Goal: Task Accomplishment & Management: Use online tool/utility

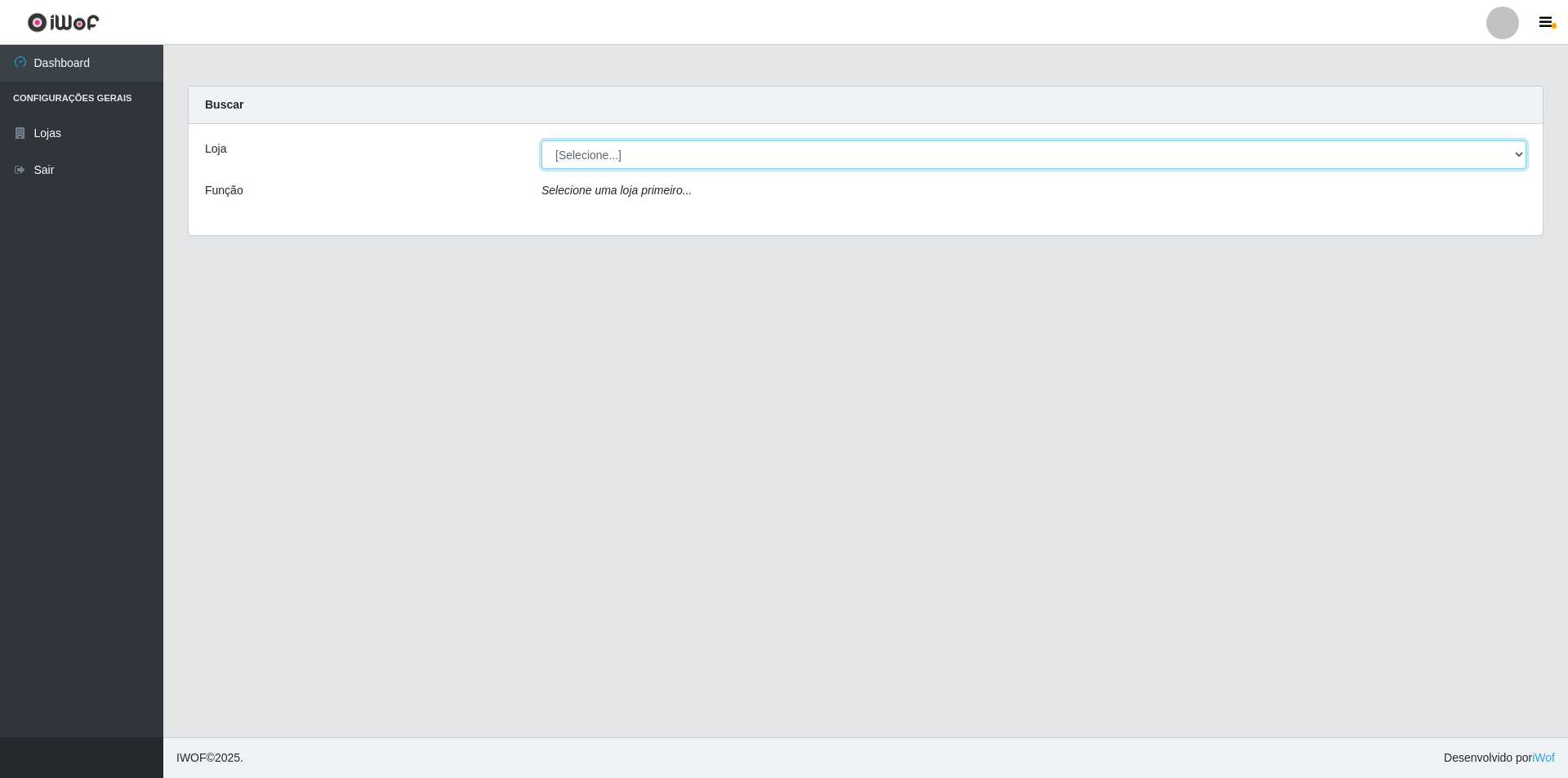
click at [1519, 151] on select "[Selecione...] Atacado Vem - [STREET_ADDRESS]" at bounding box center [1034, 154] width 986 height 29
select select "449"
click at [542, 141] on select "[Selecione...] Atacado Vem - [STREET_ADDRESS]" at bounding box center [1034, 154] width 986 height 29
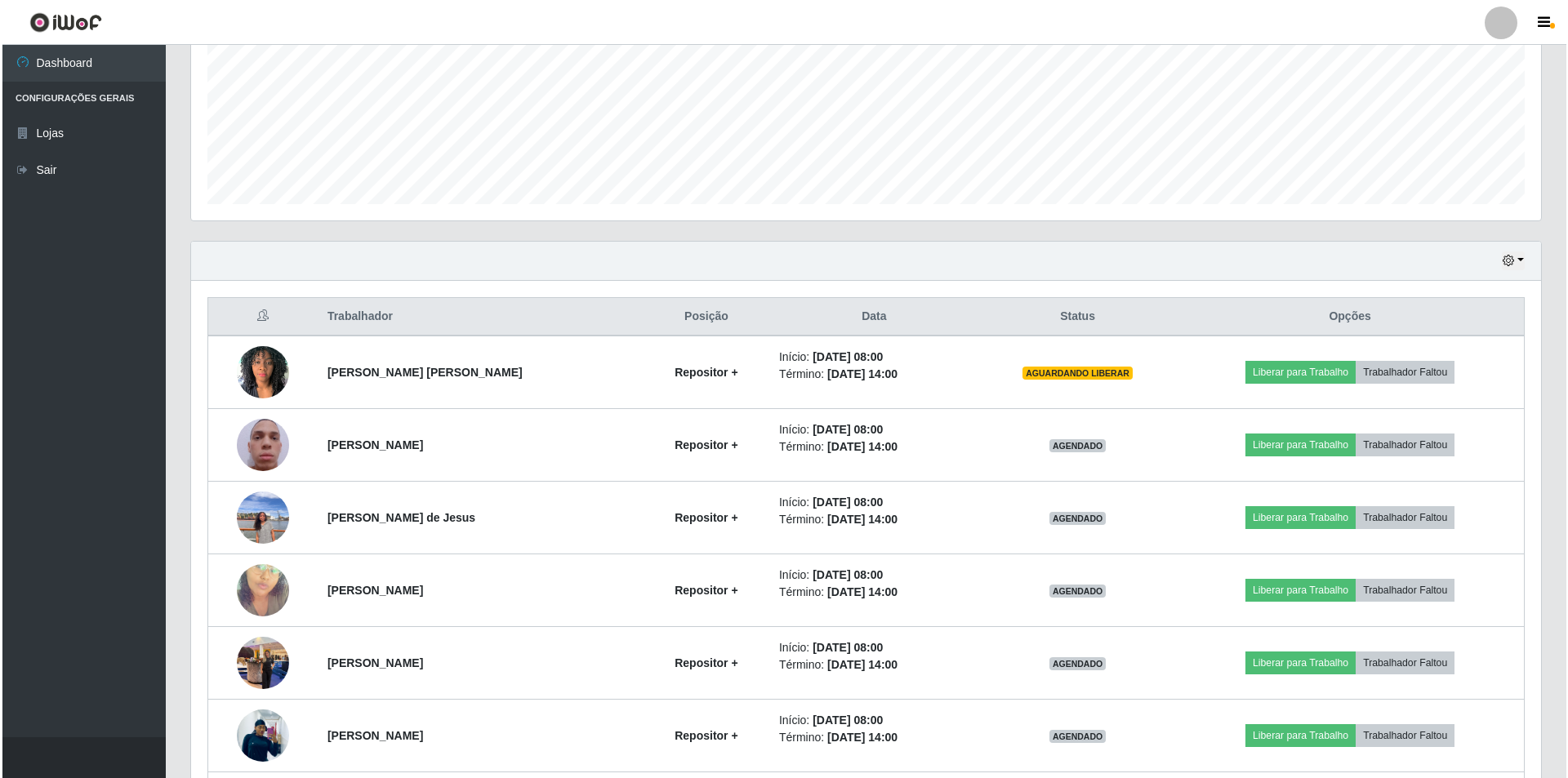
scroll to position [408, 0]
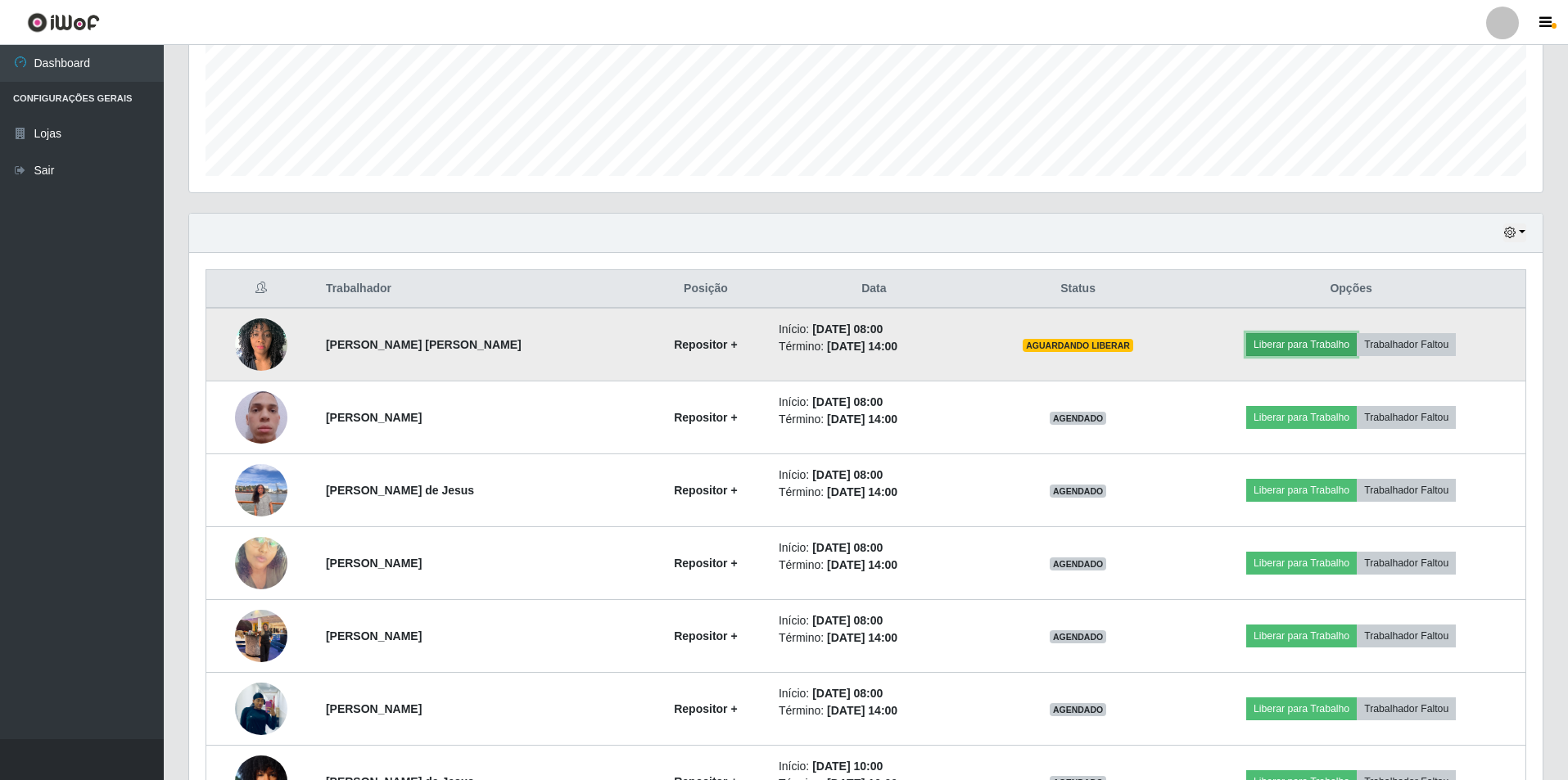
click at [1317, 342] on button "Liberar para Trabalho" at bounding box center [1301, 344] width 111 height 23
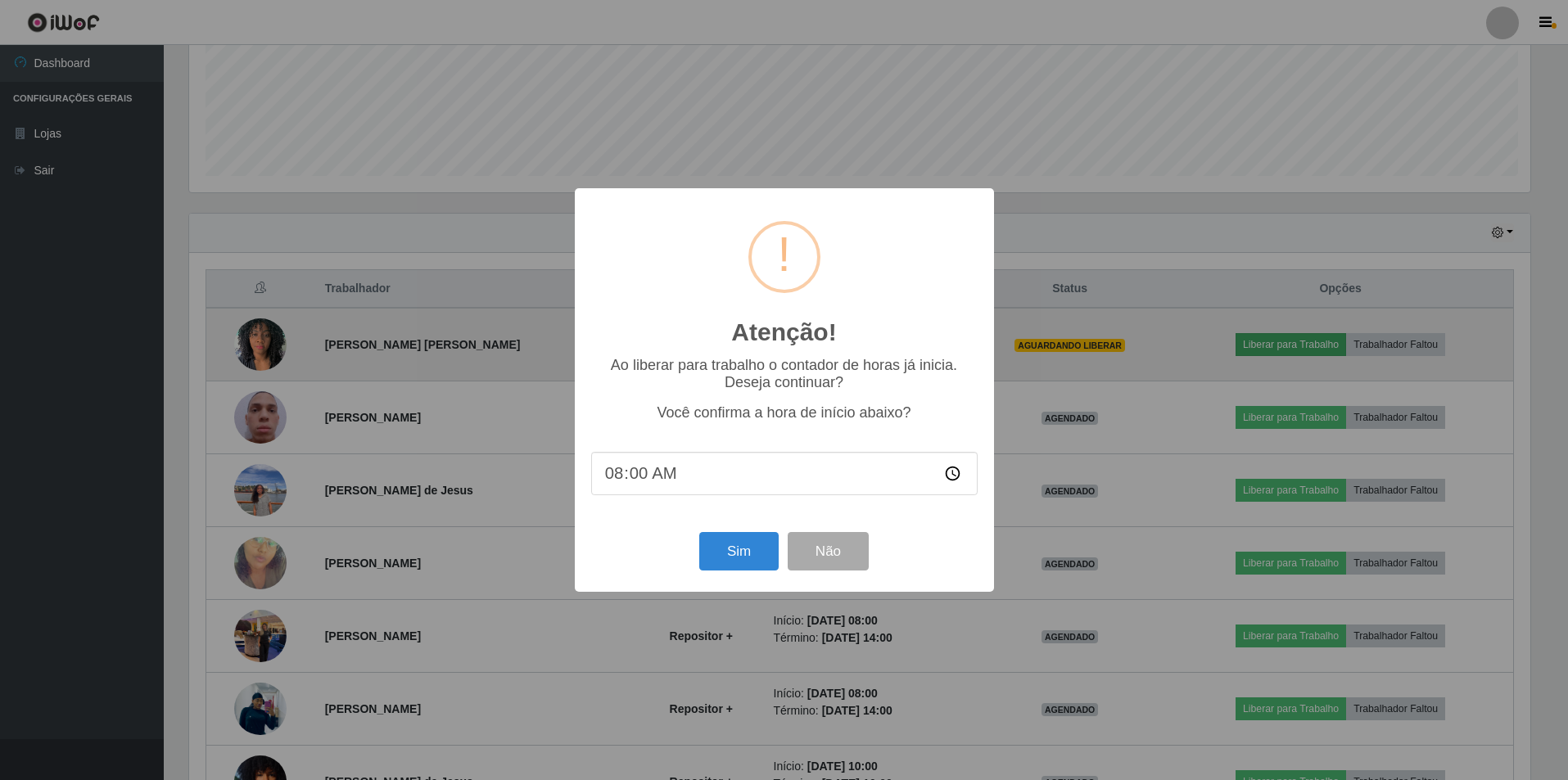
scroll to position [339, 1345]
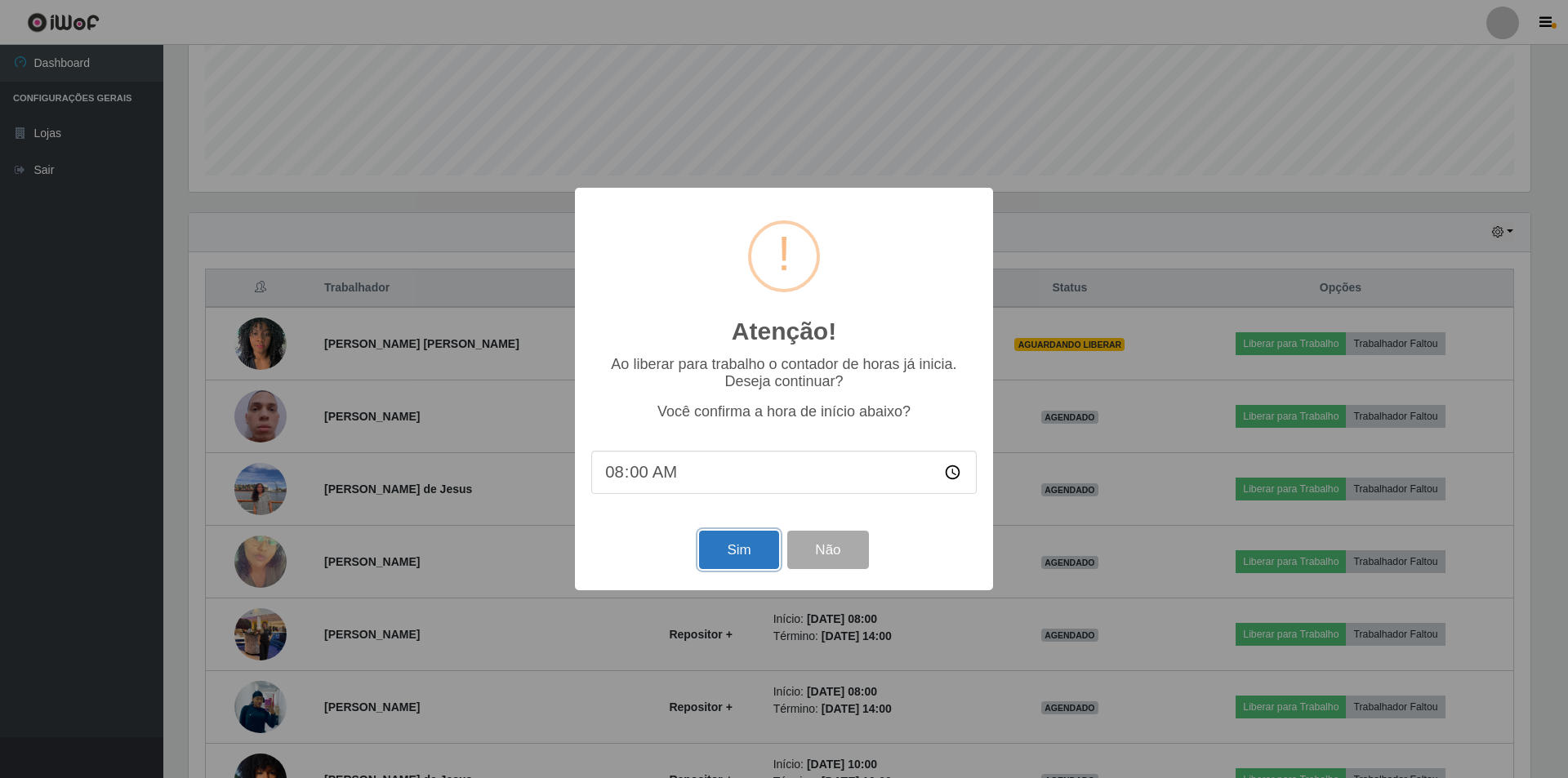
click at [732, 552] on button "Sim" at bounding box center [739, 550] width 79 height 39
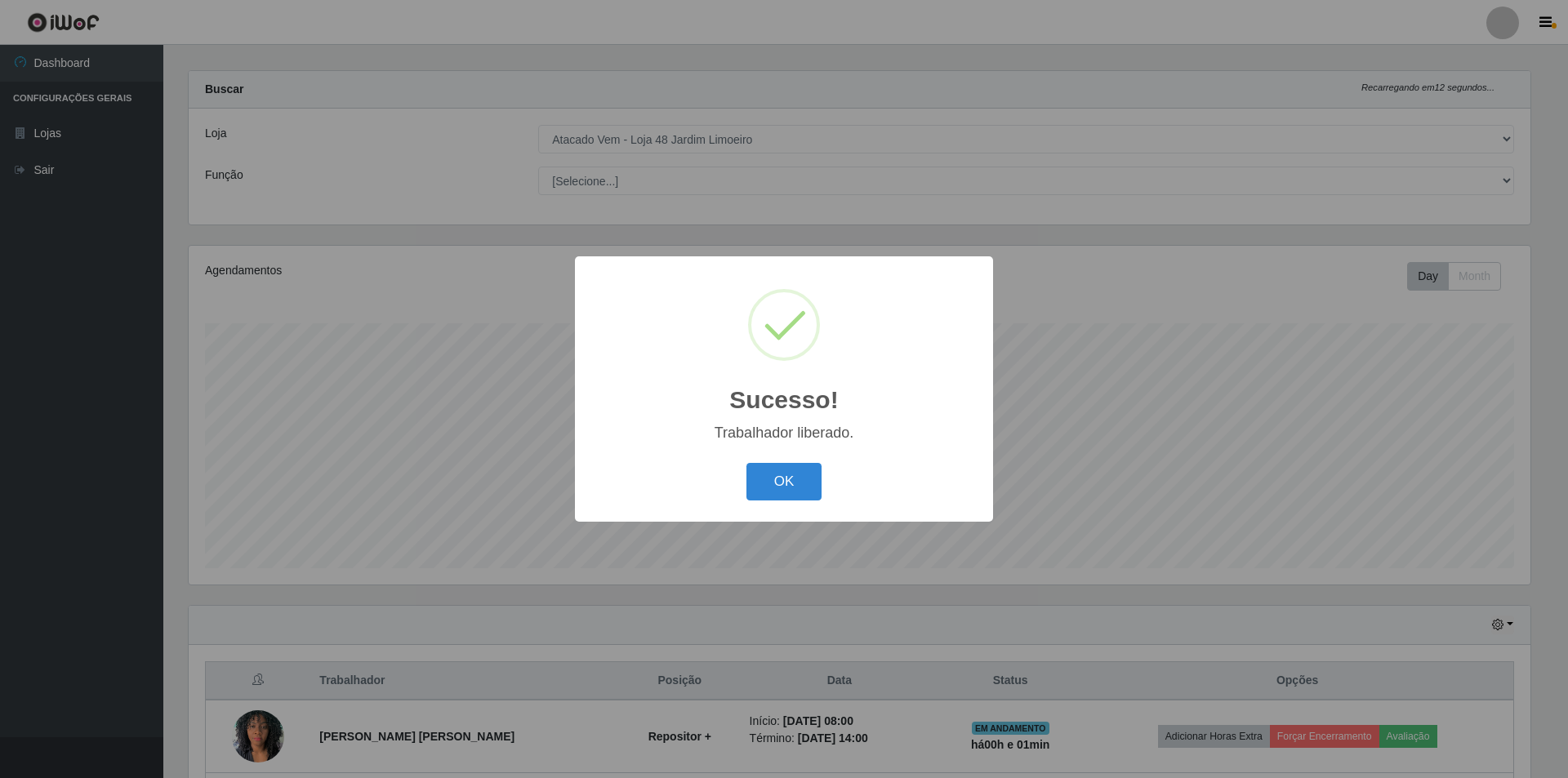
click at [775, 514] on div "Sucesso! × Trabalhador liberado. OK Cancel" at bounding box center [784, 389] width 418 height 265
click at [789, 478] on button "OK" at bounding box center [784, 482] width 76 height 39
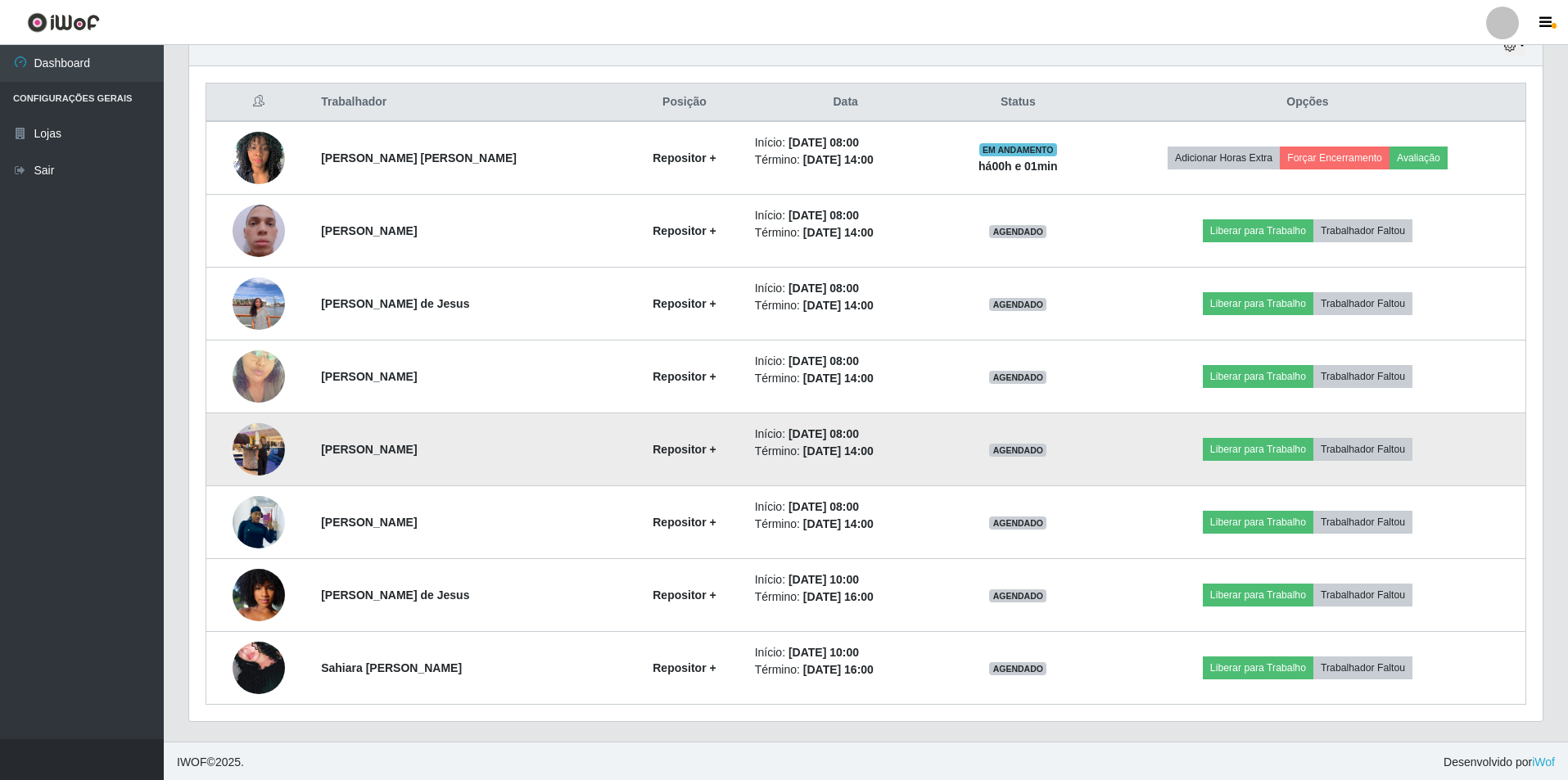
scroll to position [598, 0]
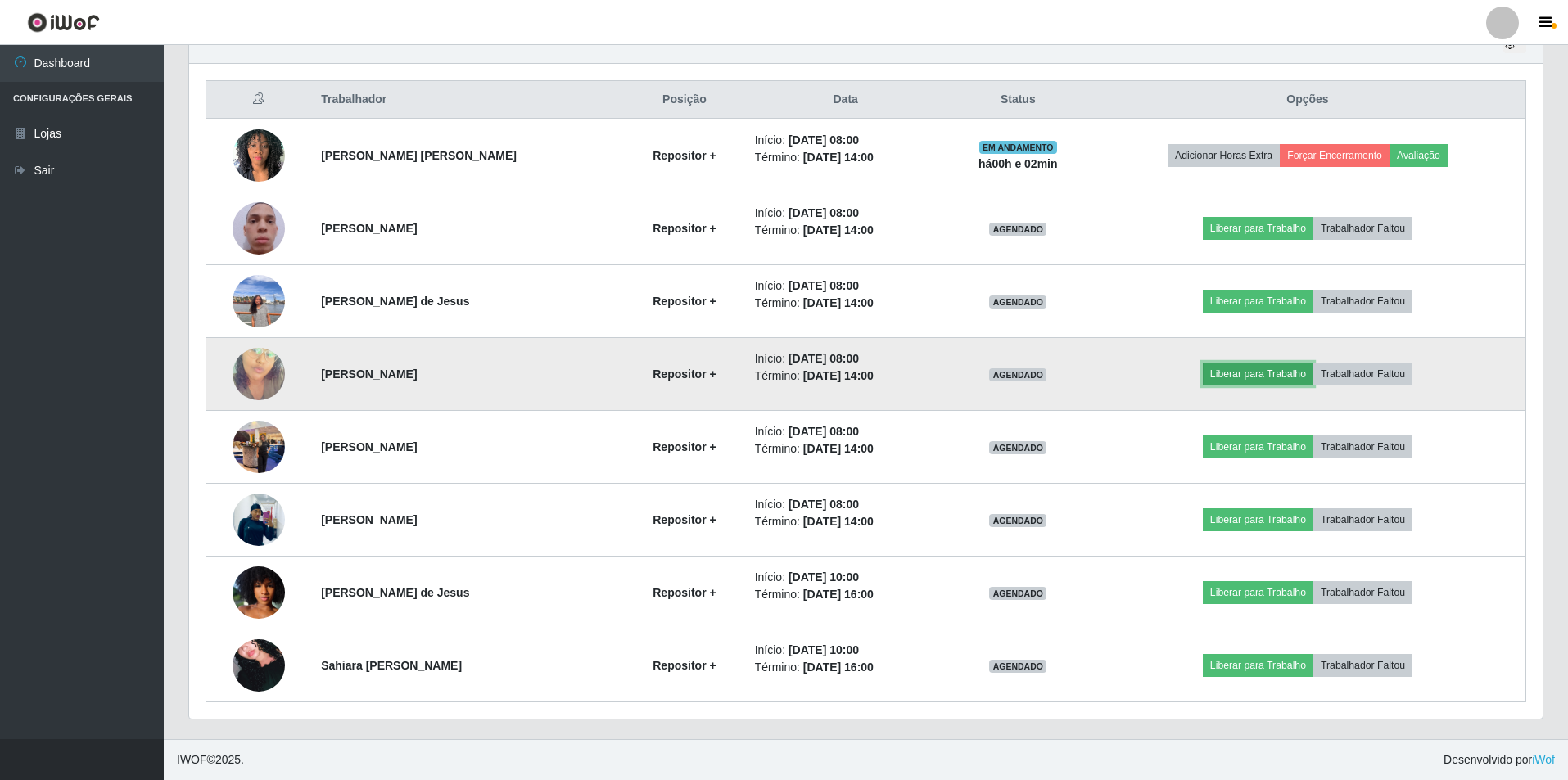
click at [1279, 369] on button "Liberar para Trabalho" at bounding box center [1258, 373] width 111 height 23
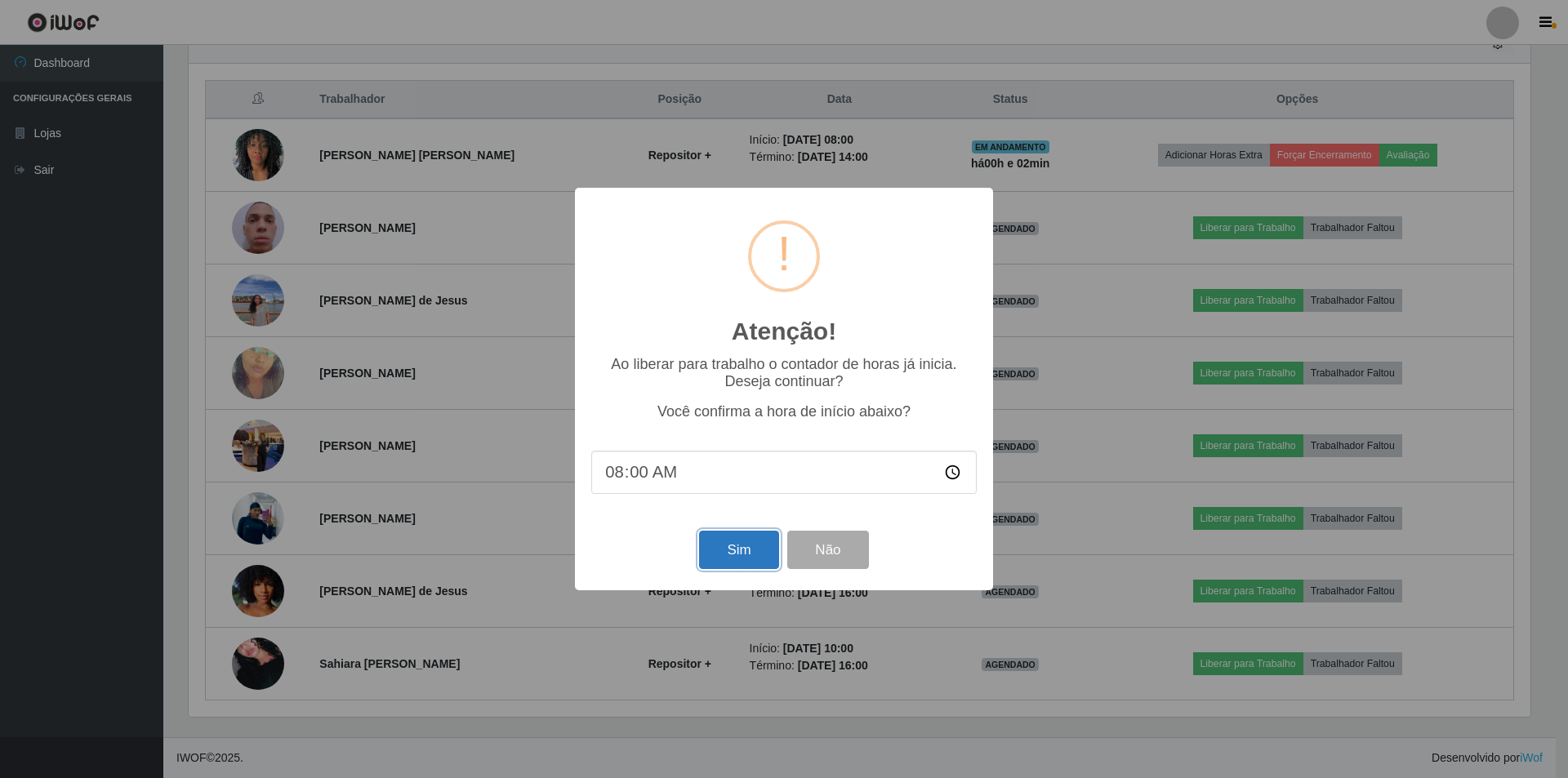
click at [728, 559] on button "Sim" at bounding box center [739, 550] width 79 height 39
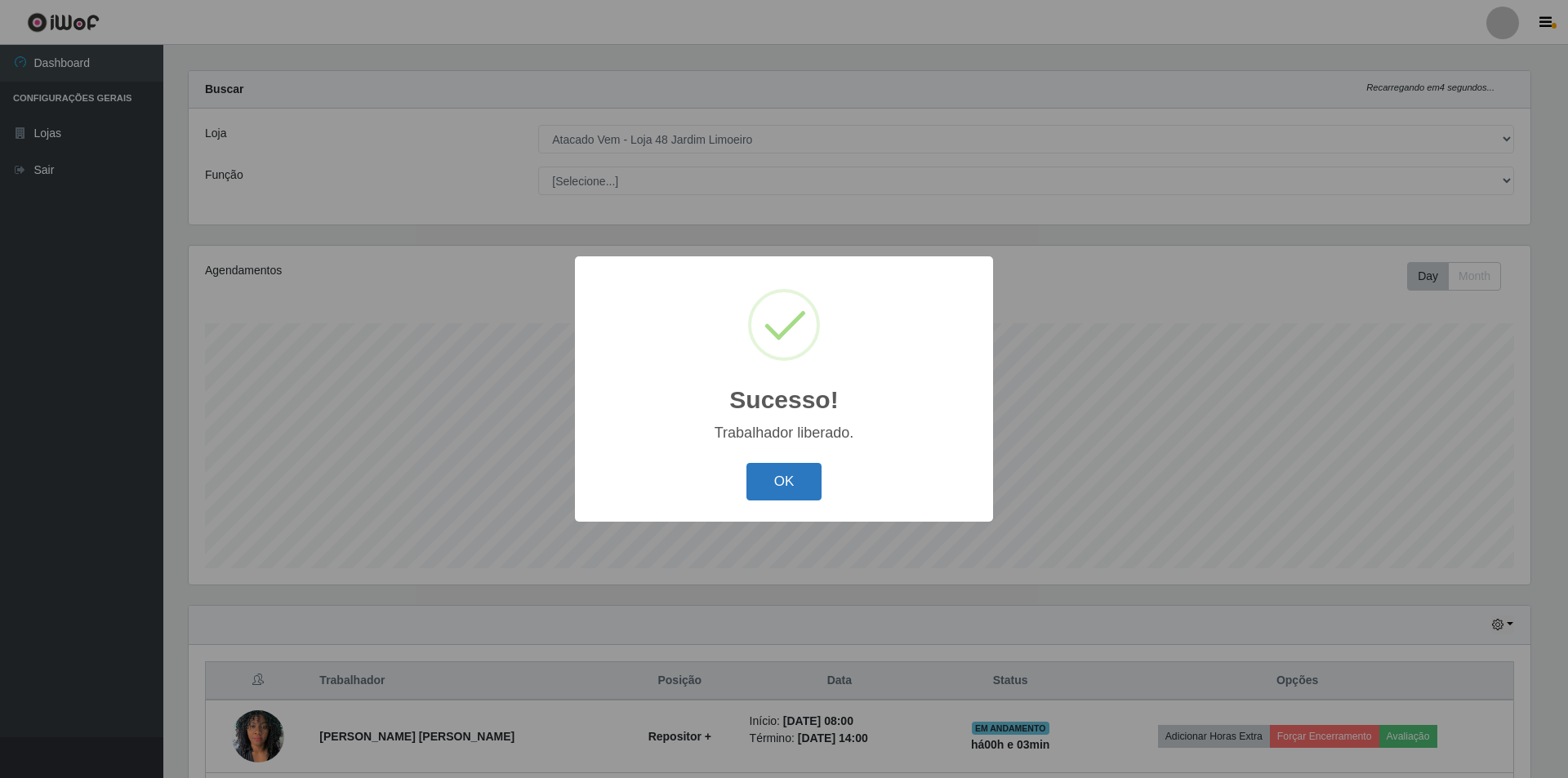
click at [802, 481] on button "OK" at bounding box center [784, 482] width 76 height 39
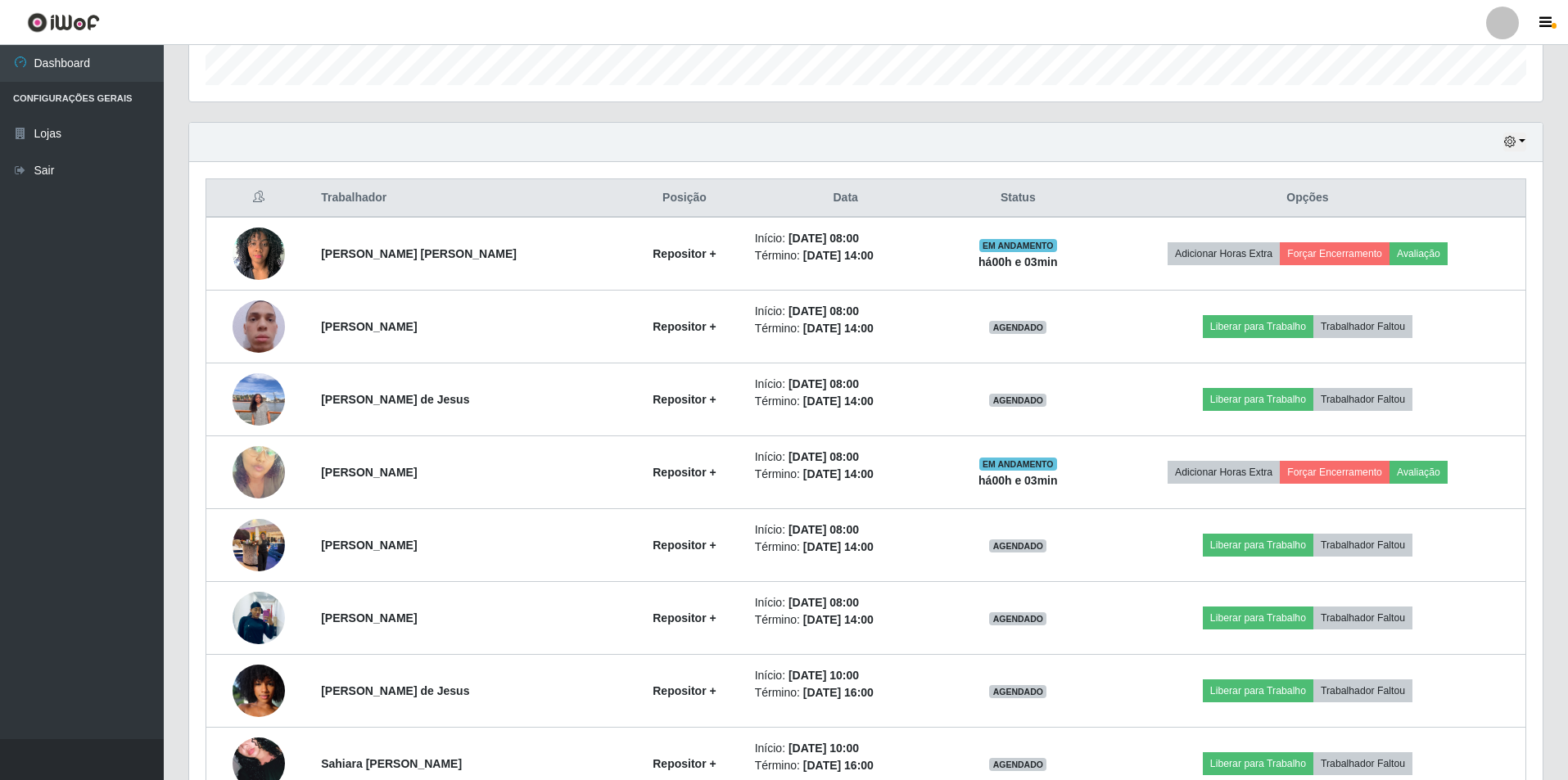
scroll to position [598, 0]
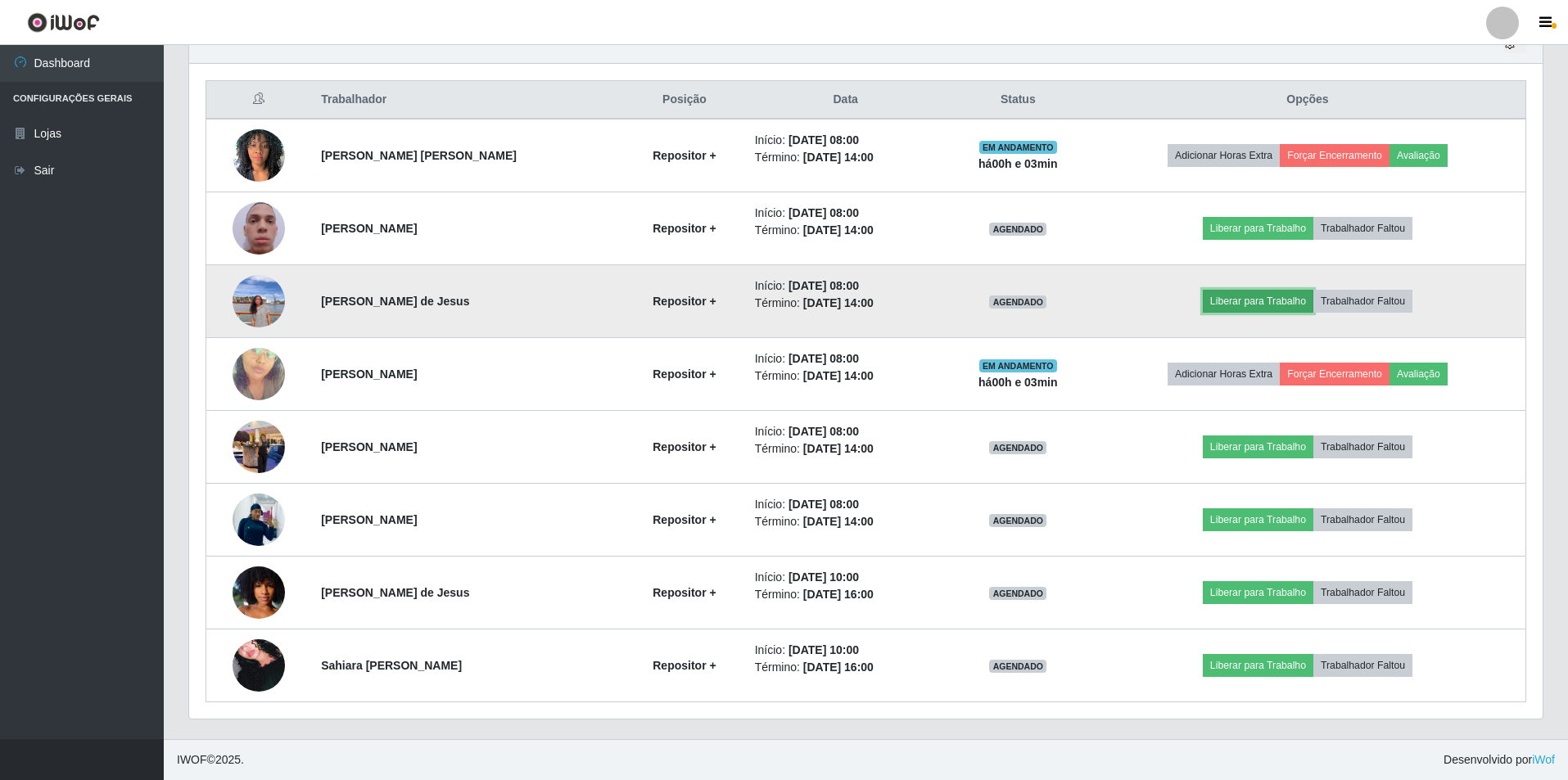
click at [1250, 305] on button "Liberar para Trabalho" at bounding box center [1258, 301] width 111 height 23
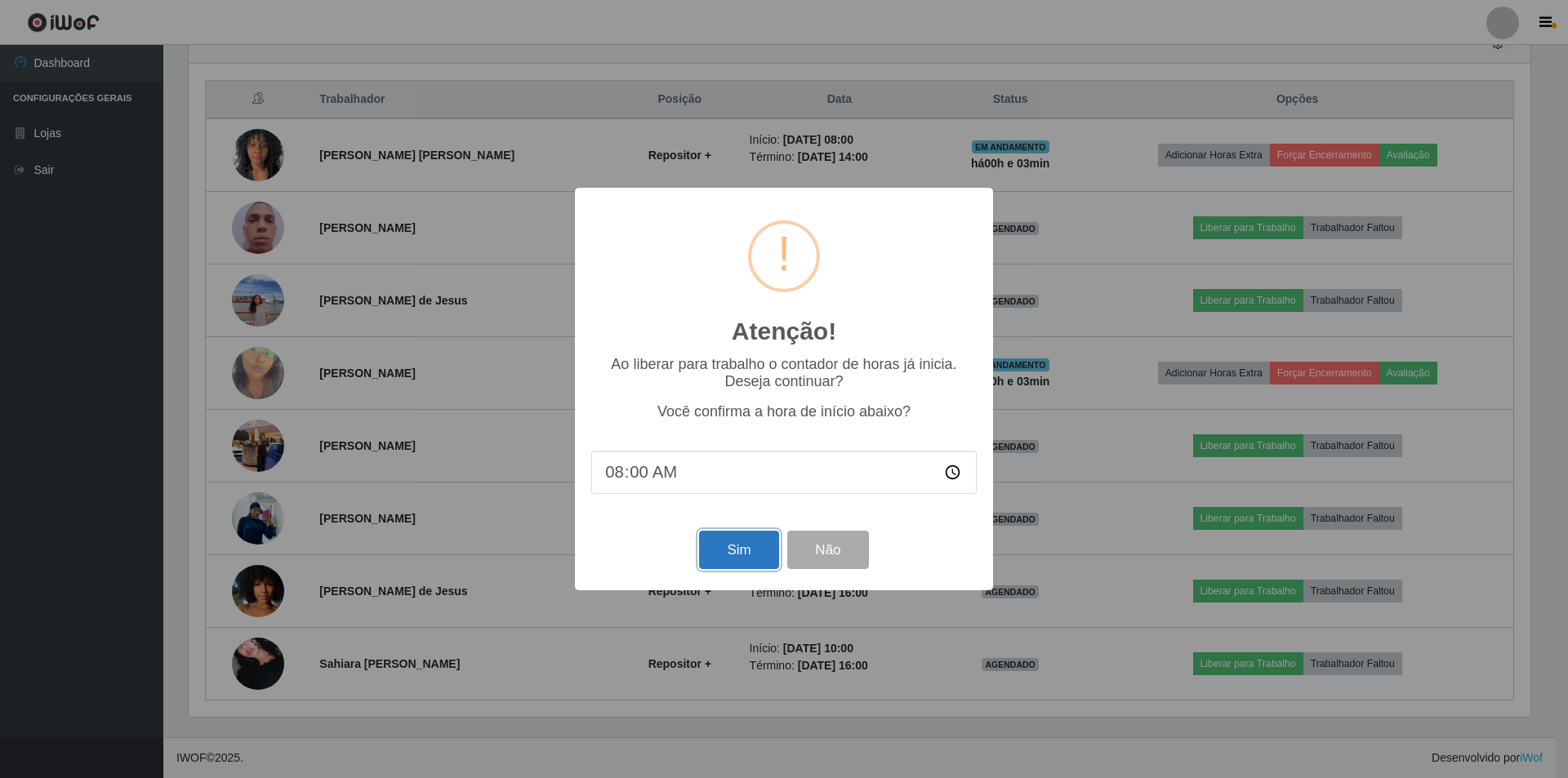
click at [731, 556] on button "Sim" at bounding box center [739, 550] width 79 height 39
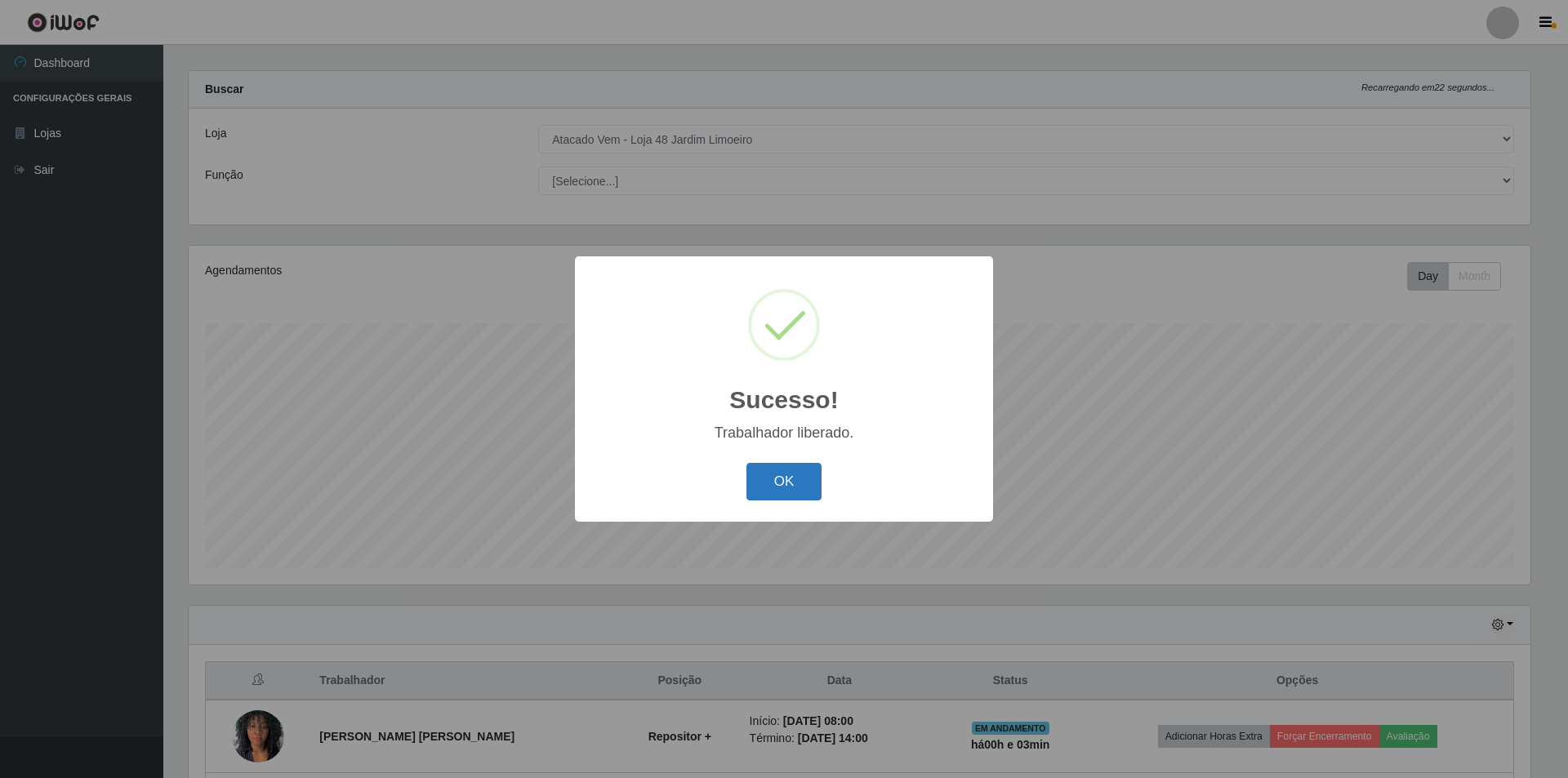
click at [777, 486] on button "OK" at bounding box center [784, 482] width 76 height 39
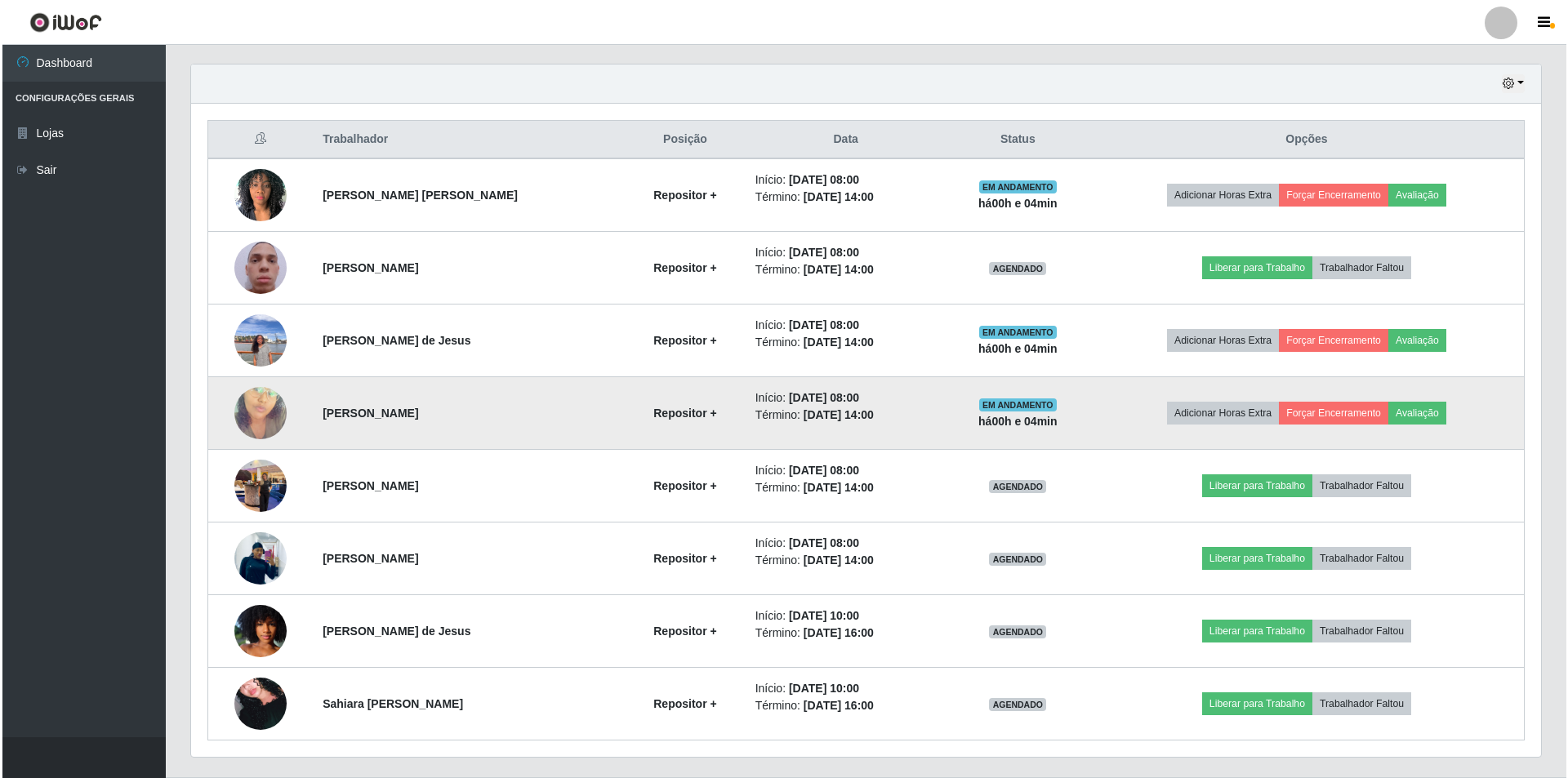
scroll to position [597, 0]
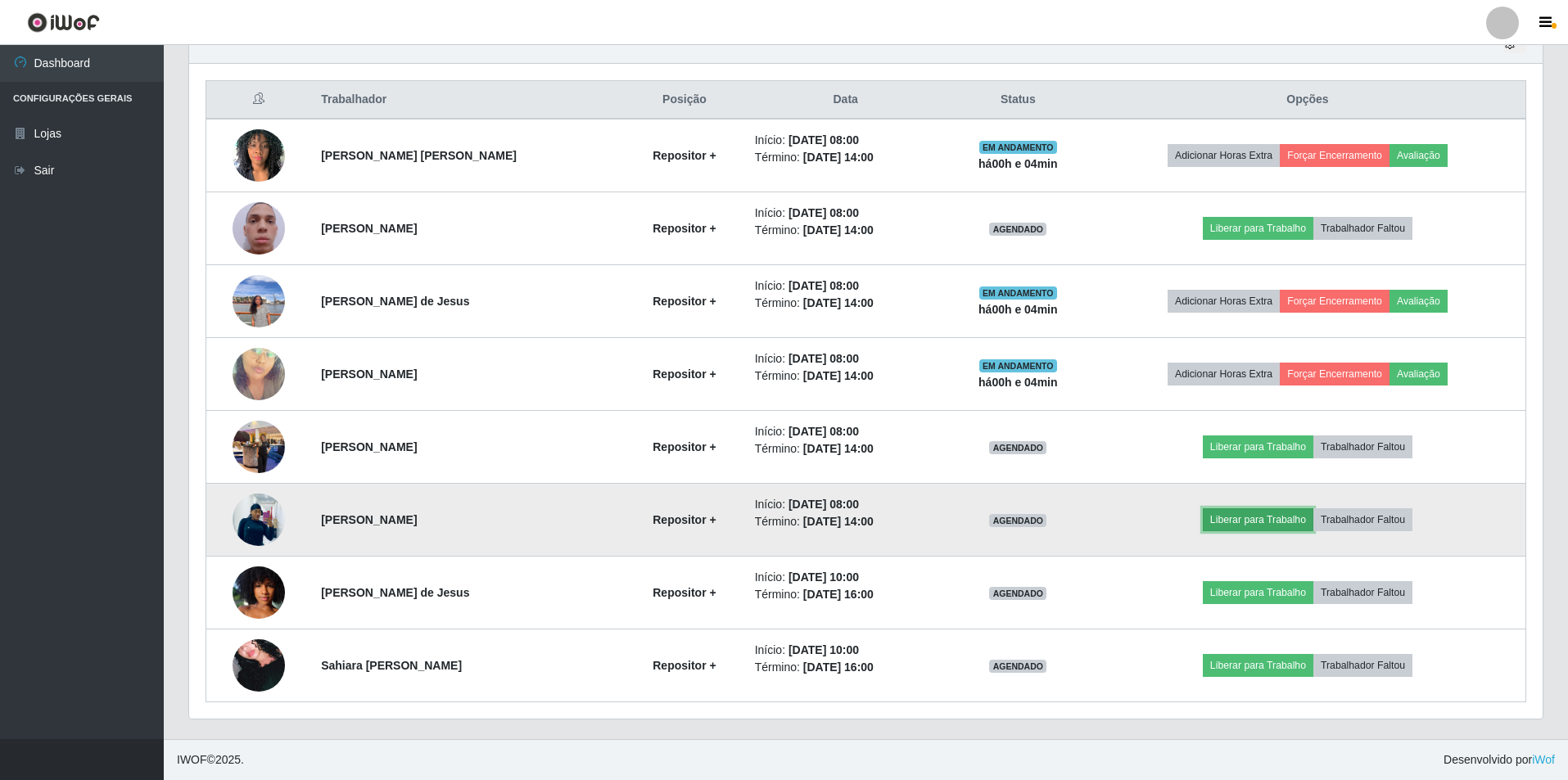
click at [1253, 519] on button "Liberar para Trabalho" at bounding box center [1258, 519] width 111 height 23
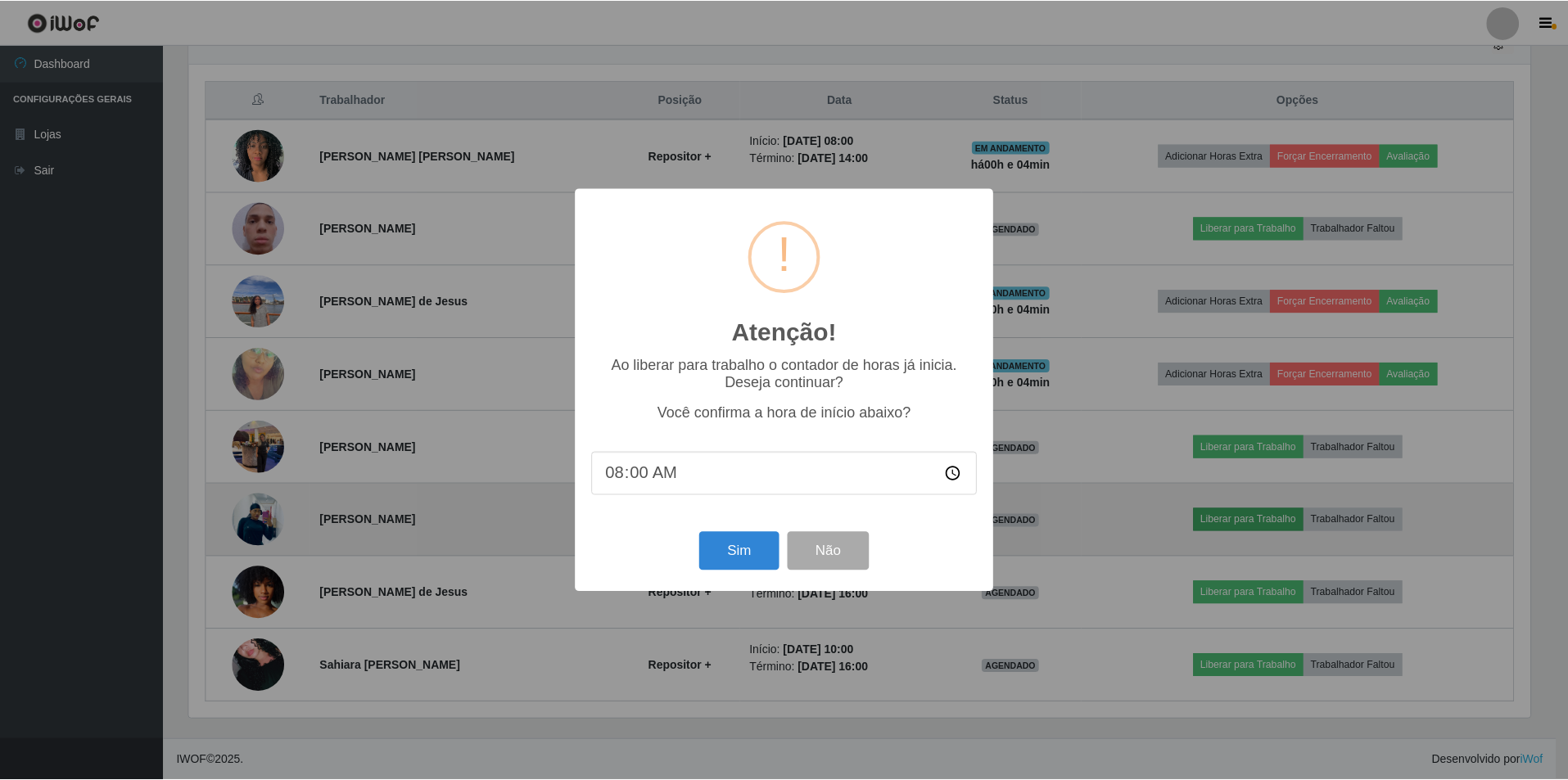
scroll to position [339, 1345]
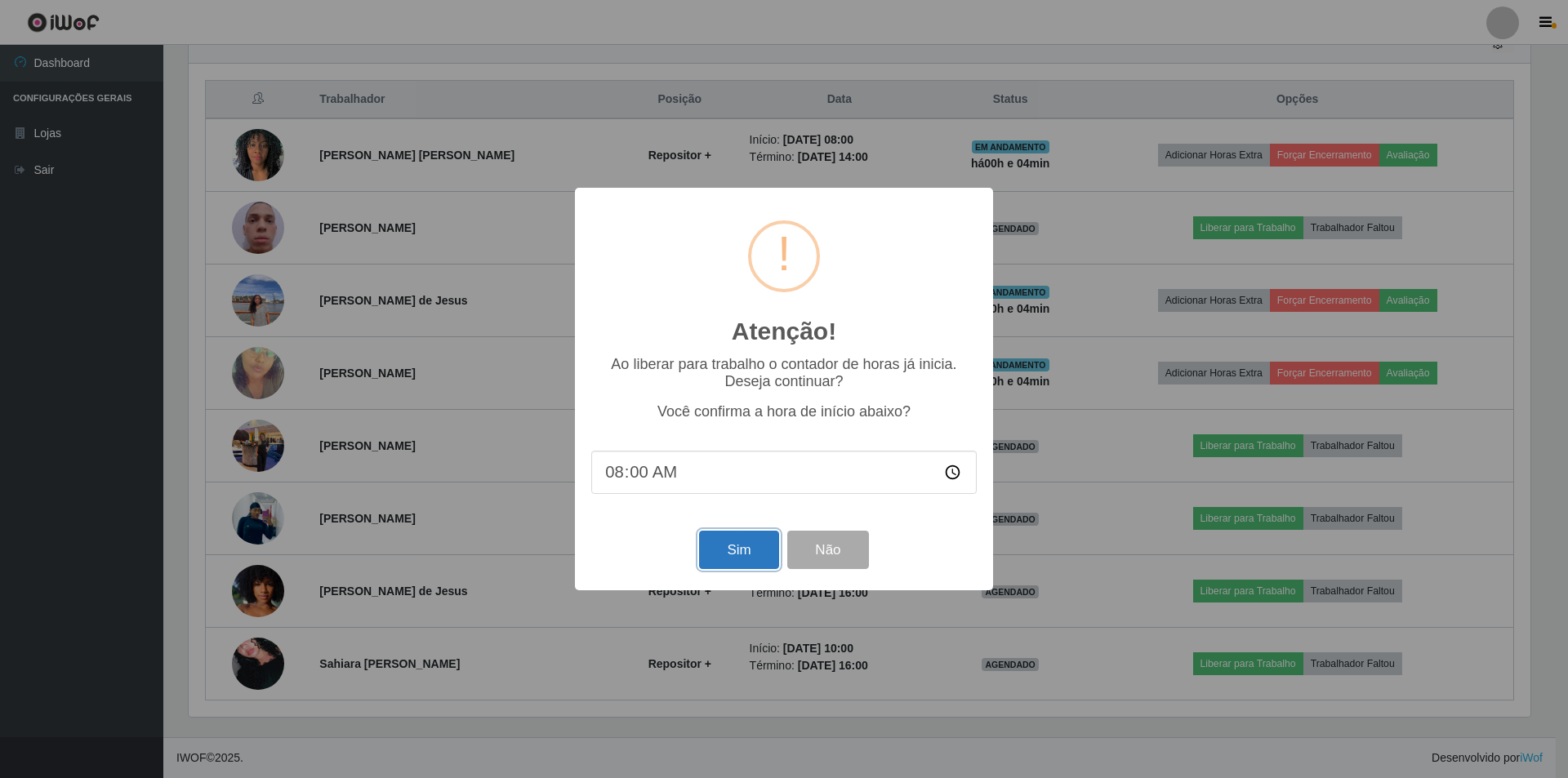
click at [741, 550] on button "Sim" at bounding box center [739, 550] width 79 height 39
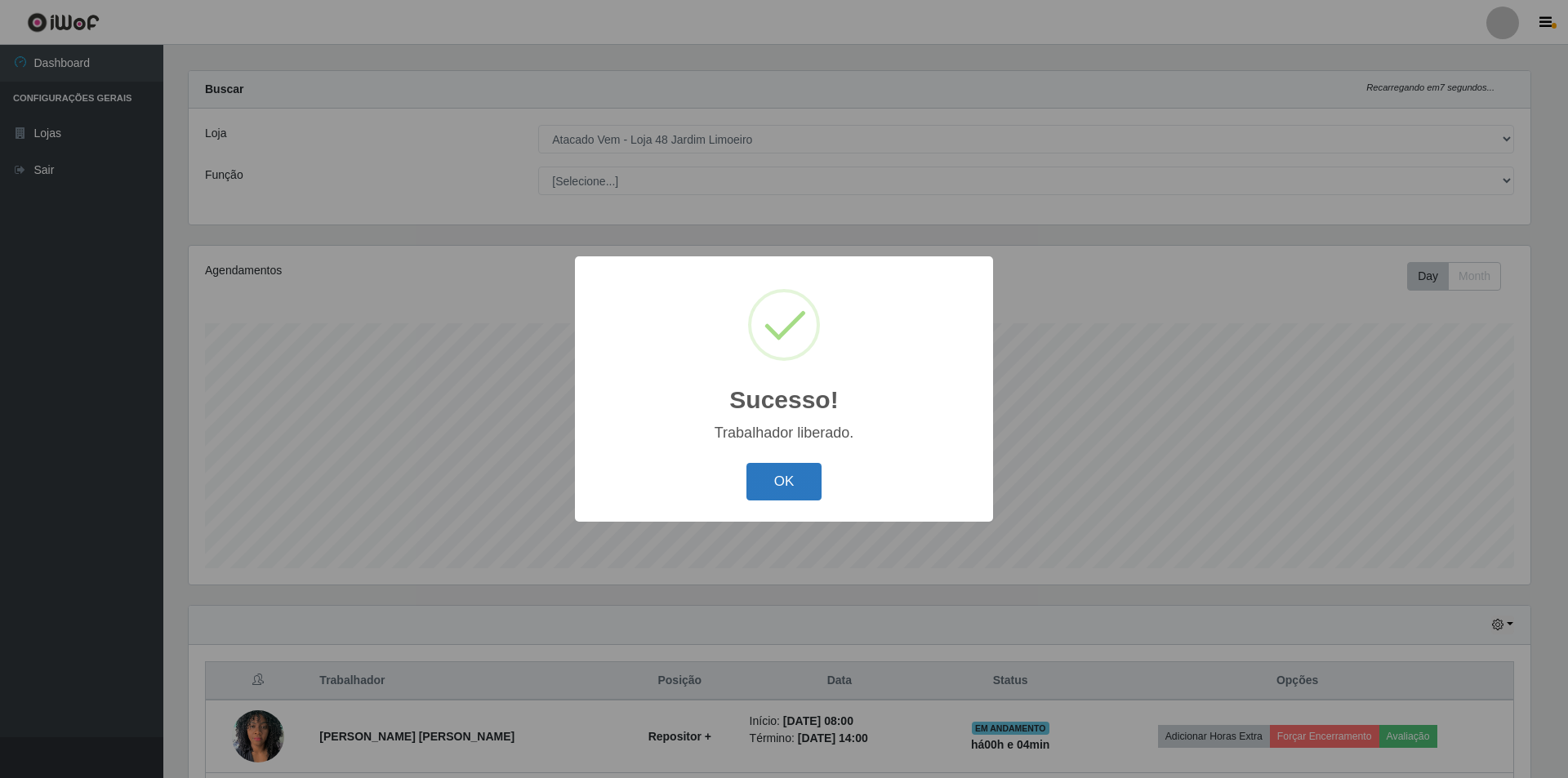
click at [775, 491] on button "OK" at bounding box center [784, 482] width 76 height 39
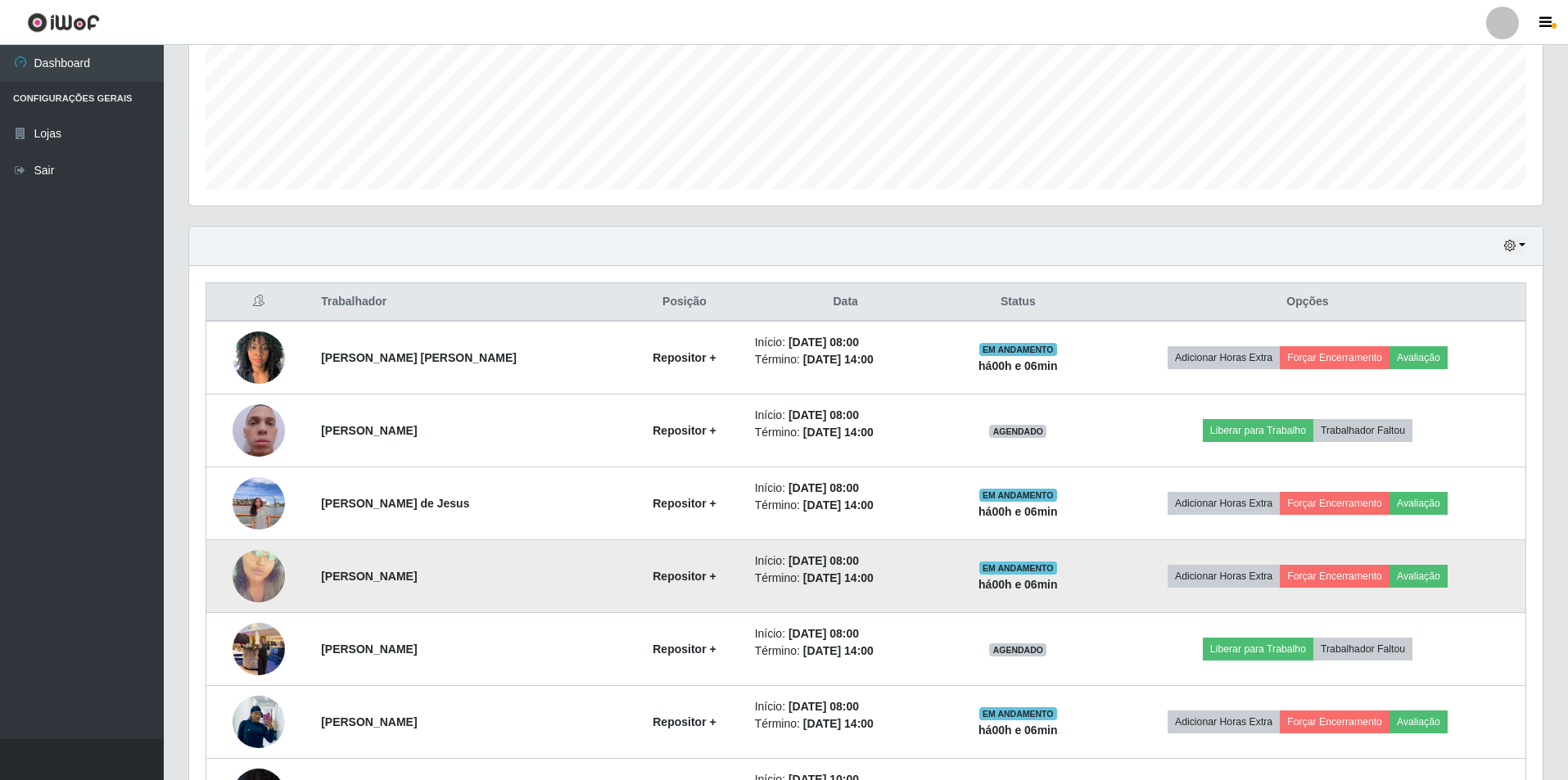
scroll to position [425, 0]
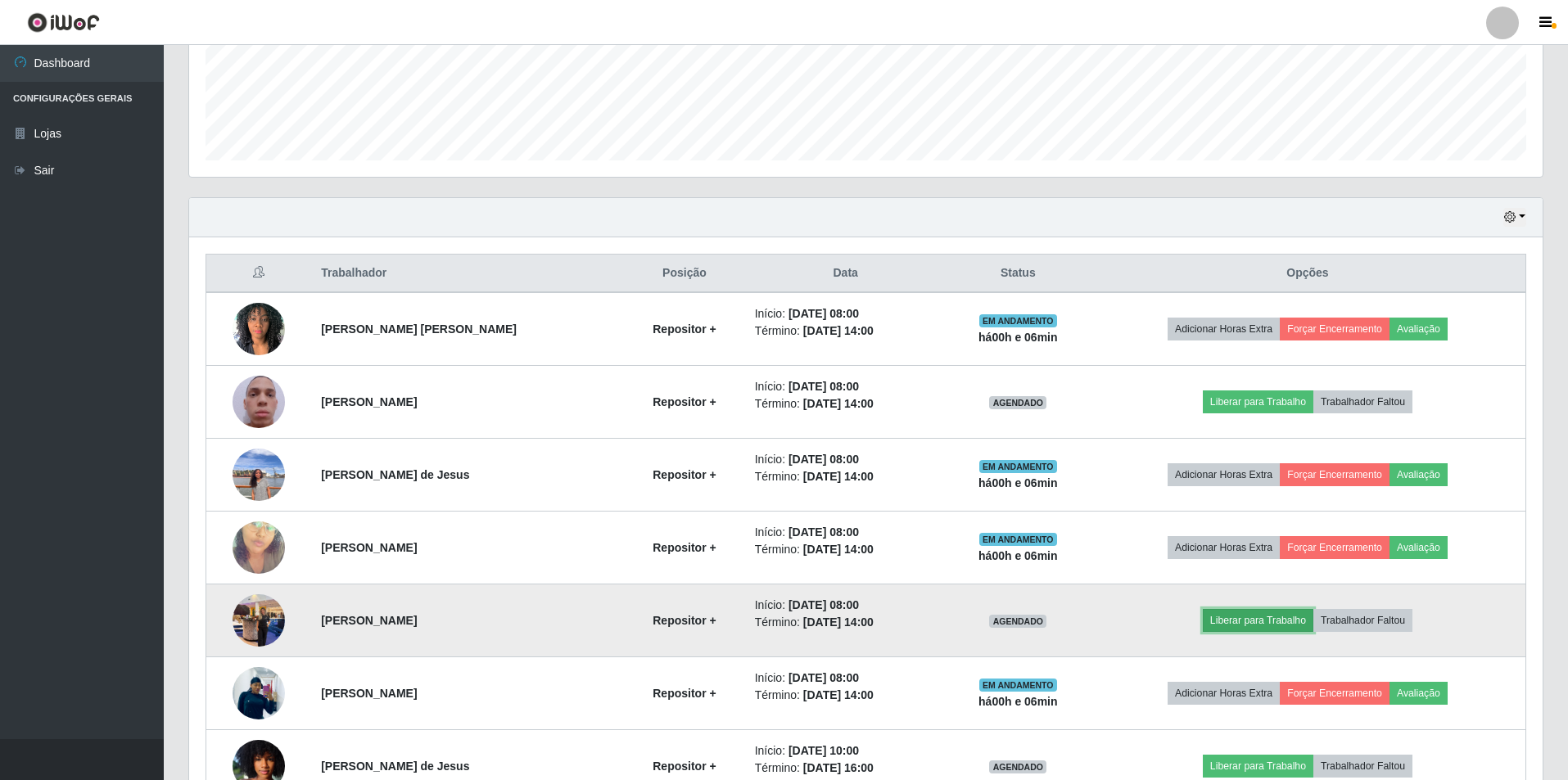
click at [1269, 623] on button "Liberar para Trabalho" at bounding box center [1258, 620] width 111 height 23
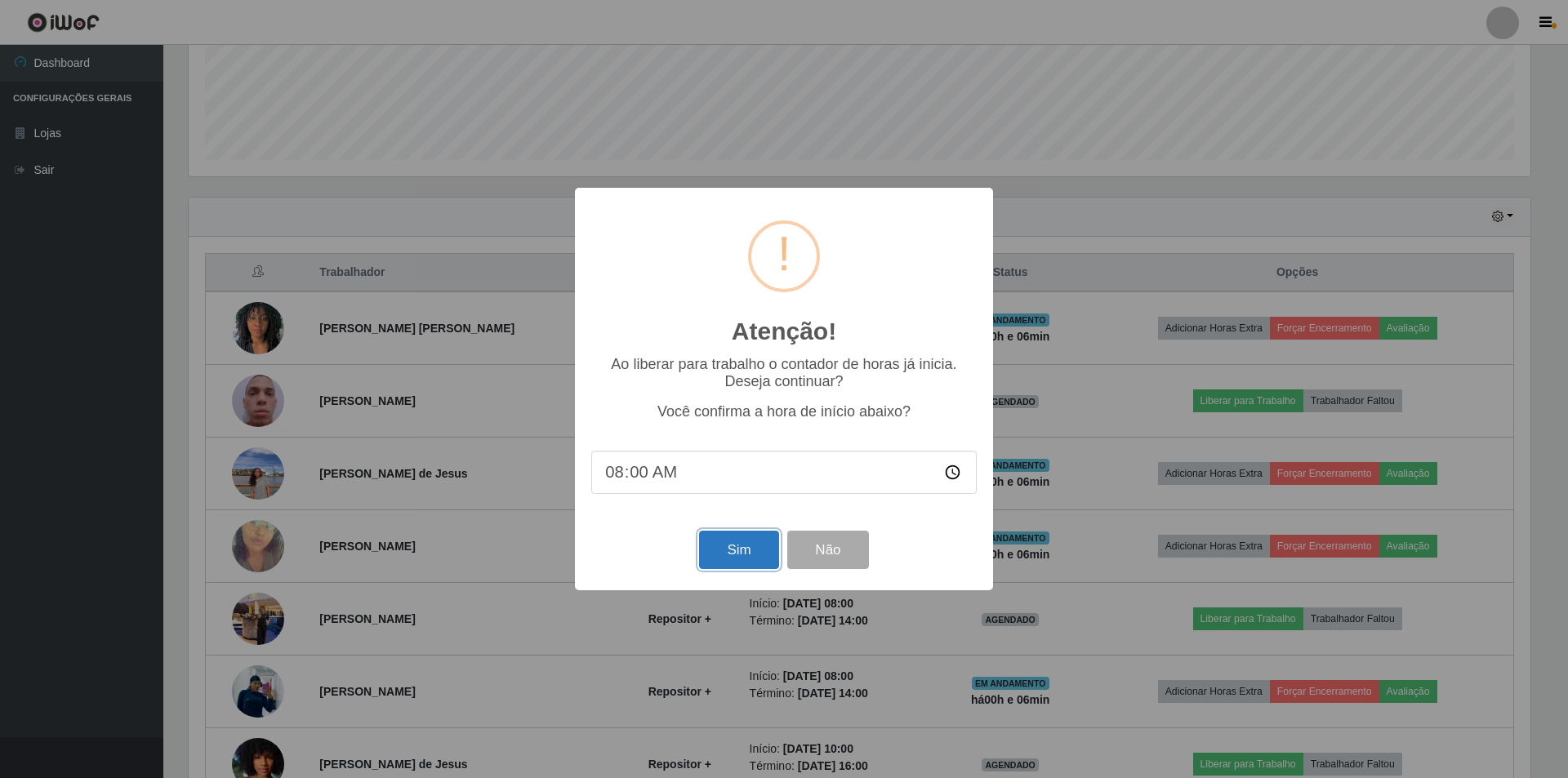
click at [731, 545] on button "Sim" at bounding box center [739, 550] width 79 height 39
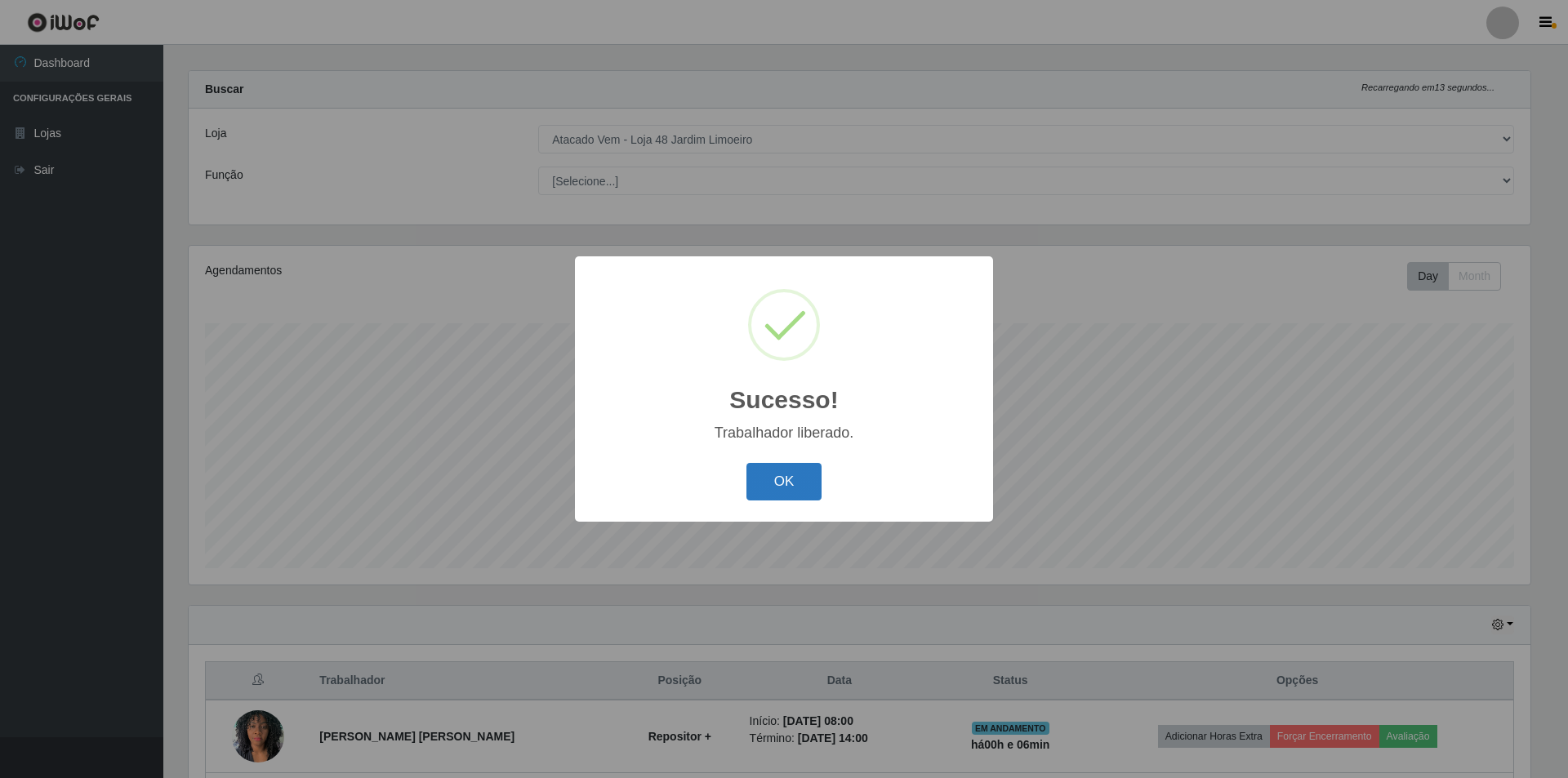
click at [787, 478] on button "OK" at bounding box center [784, 482] width 76 height 39
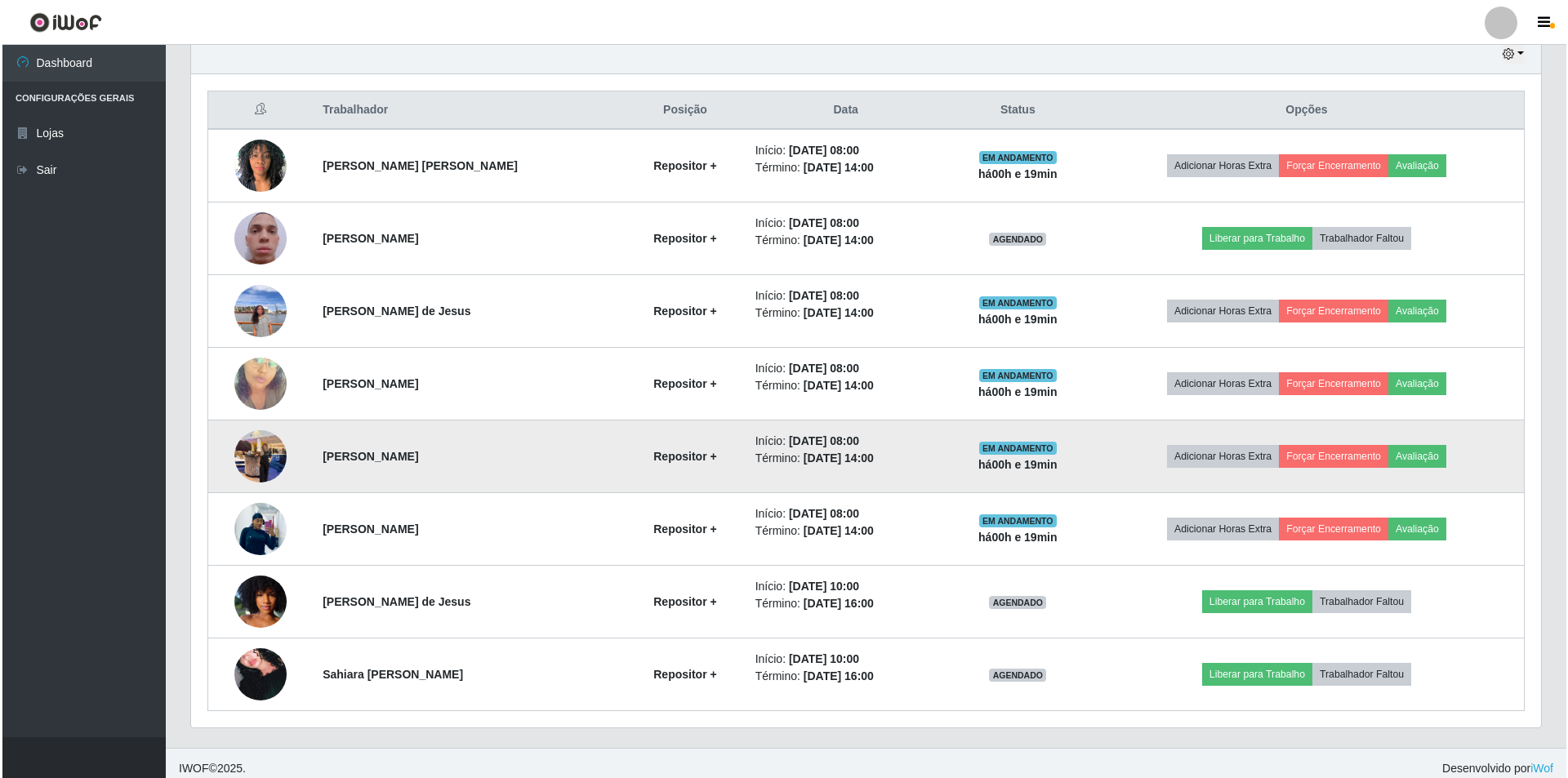
scroll to position [587, 0]
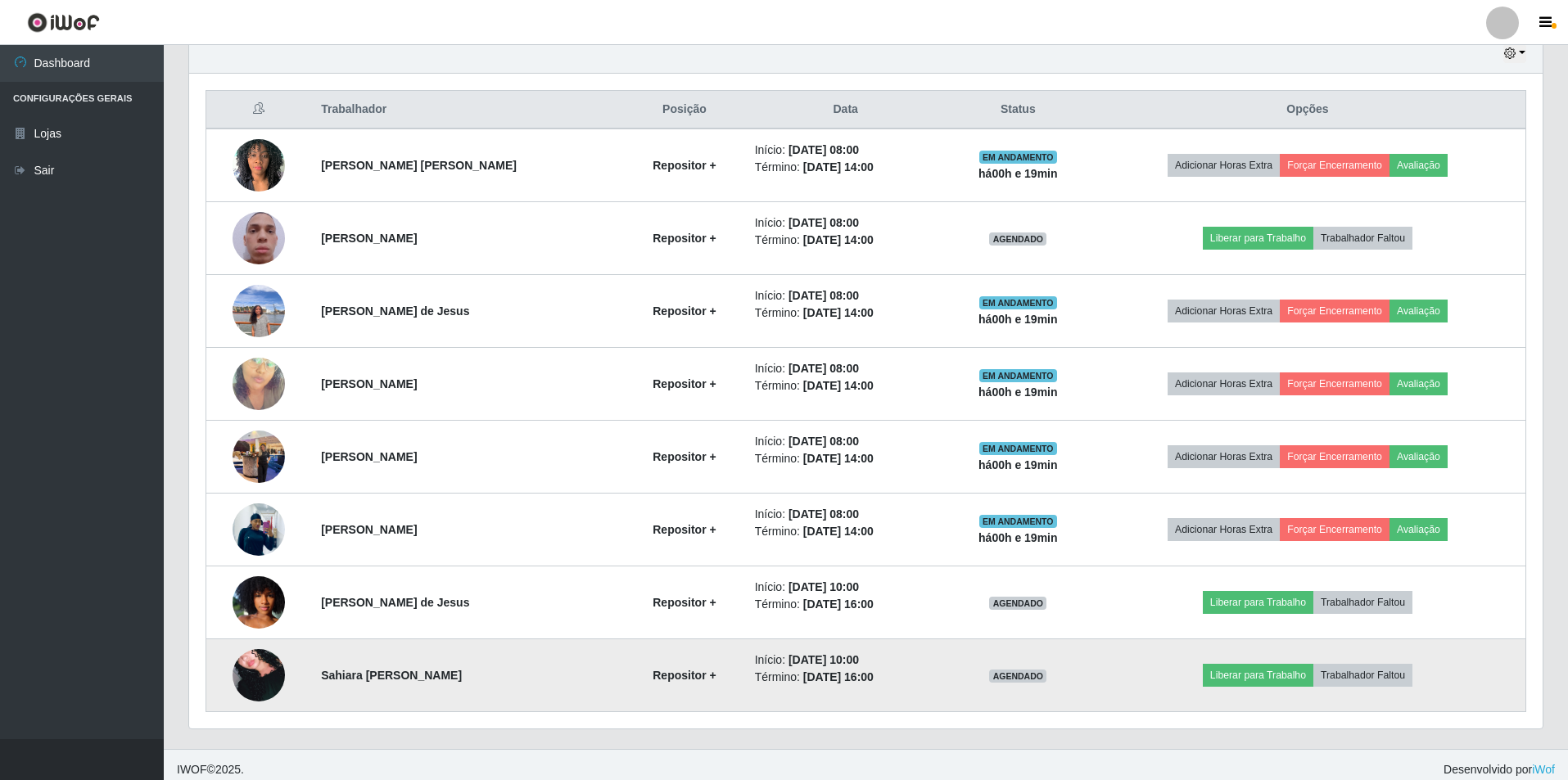
click at [266, 675] on img at bounding box center [258, 675] width 53 height 77
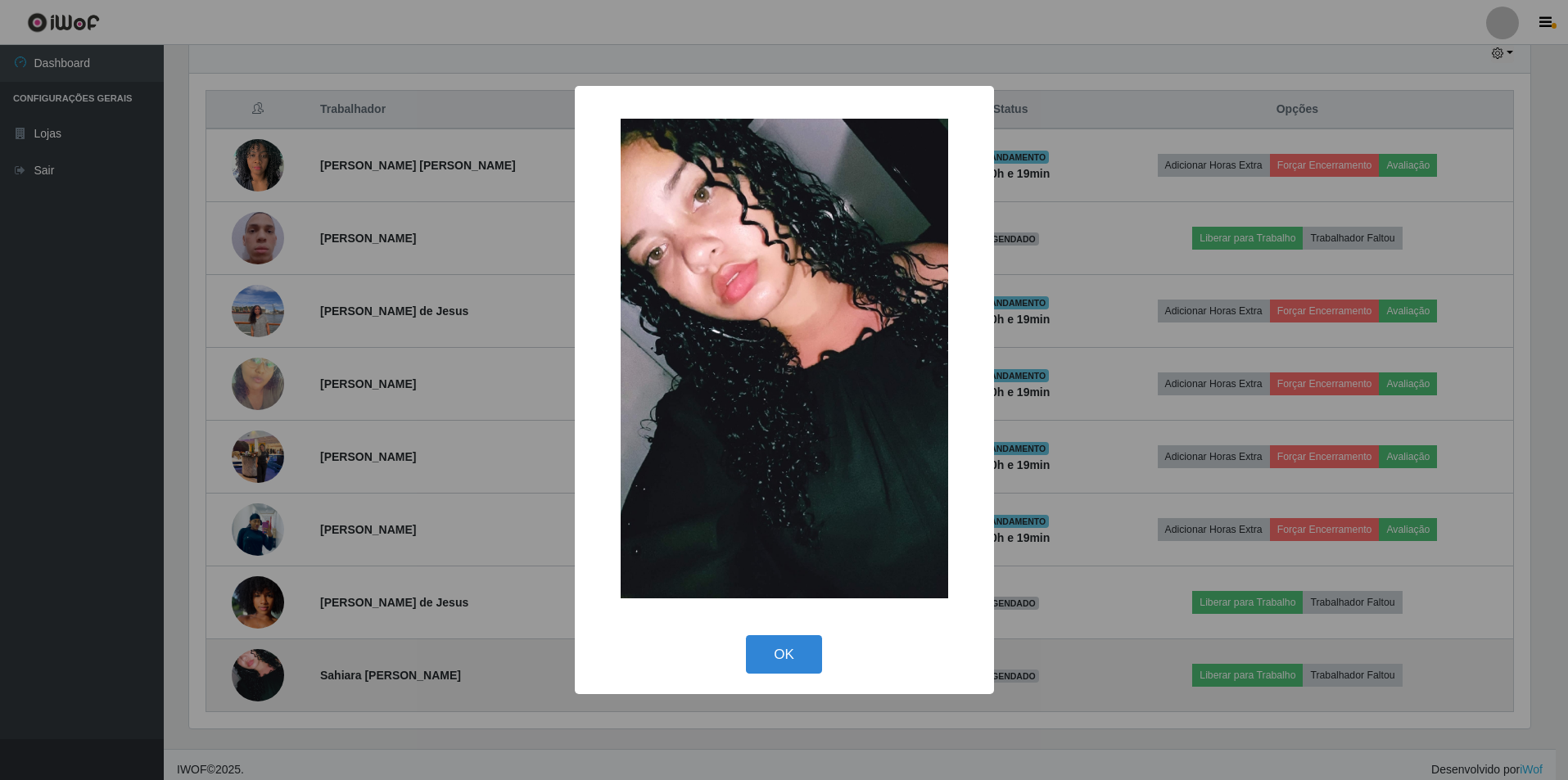
scroll to position [339, 1345]
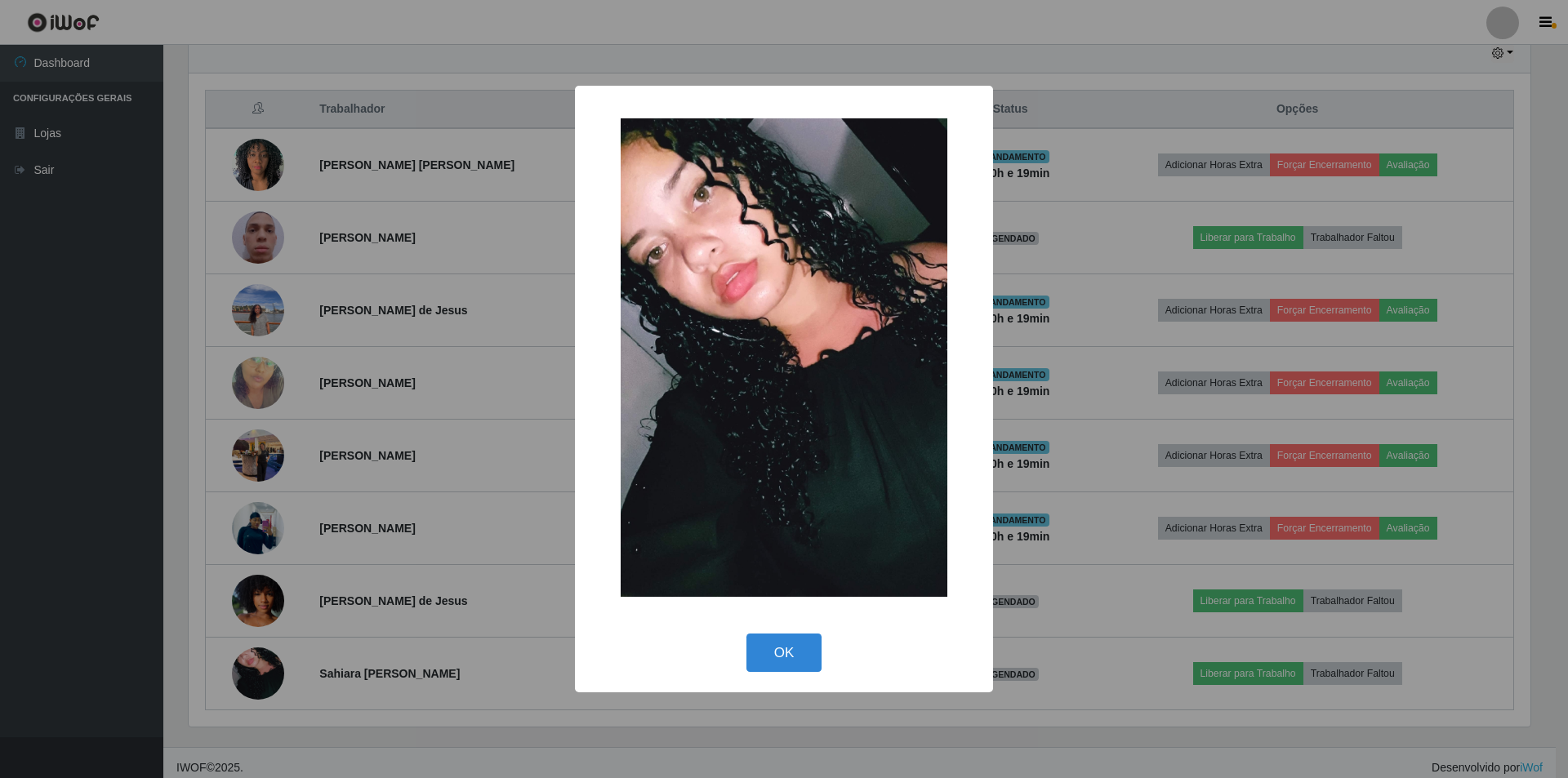
click at [879, 469] on img at bounding box center [784, 358] width 327 height 478
click at [784, 657] on button "OK" at bounding box center [784, 653] width 76 height 39
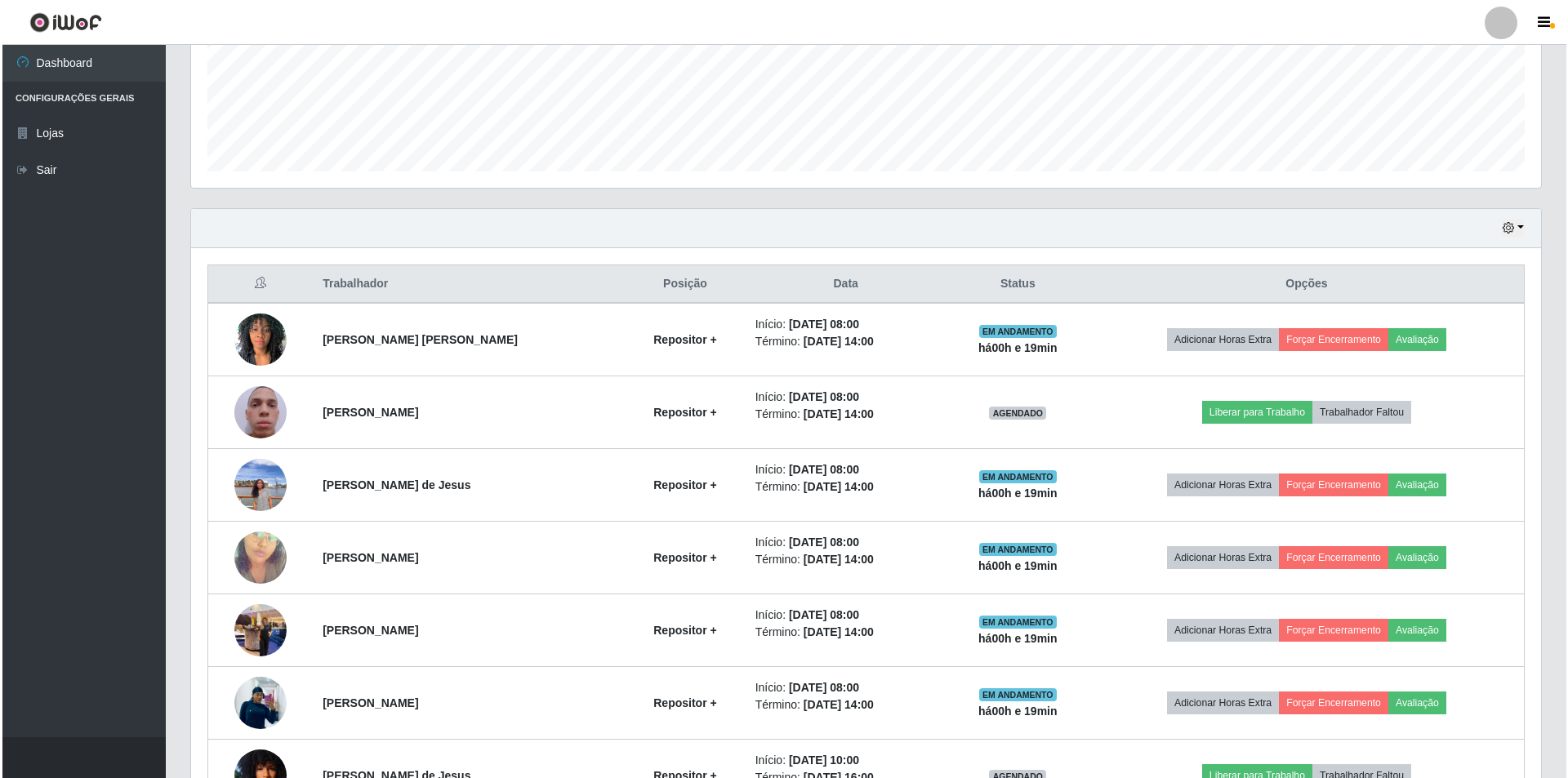
scroll to position [505, 0]
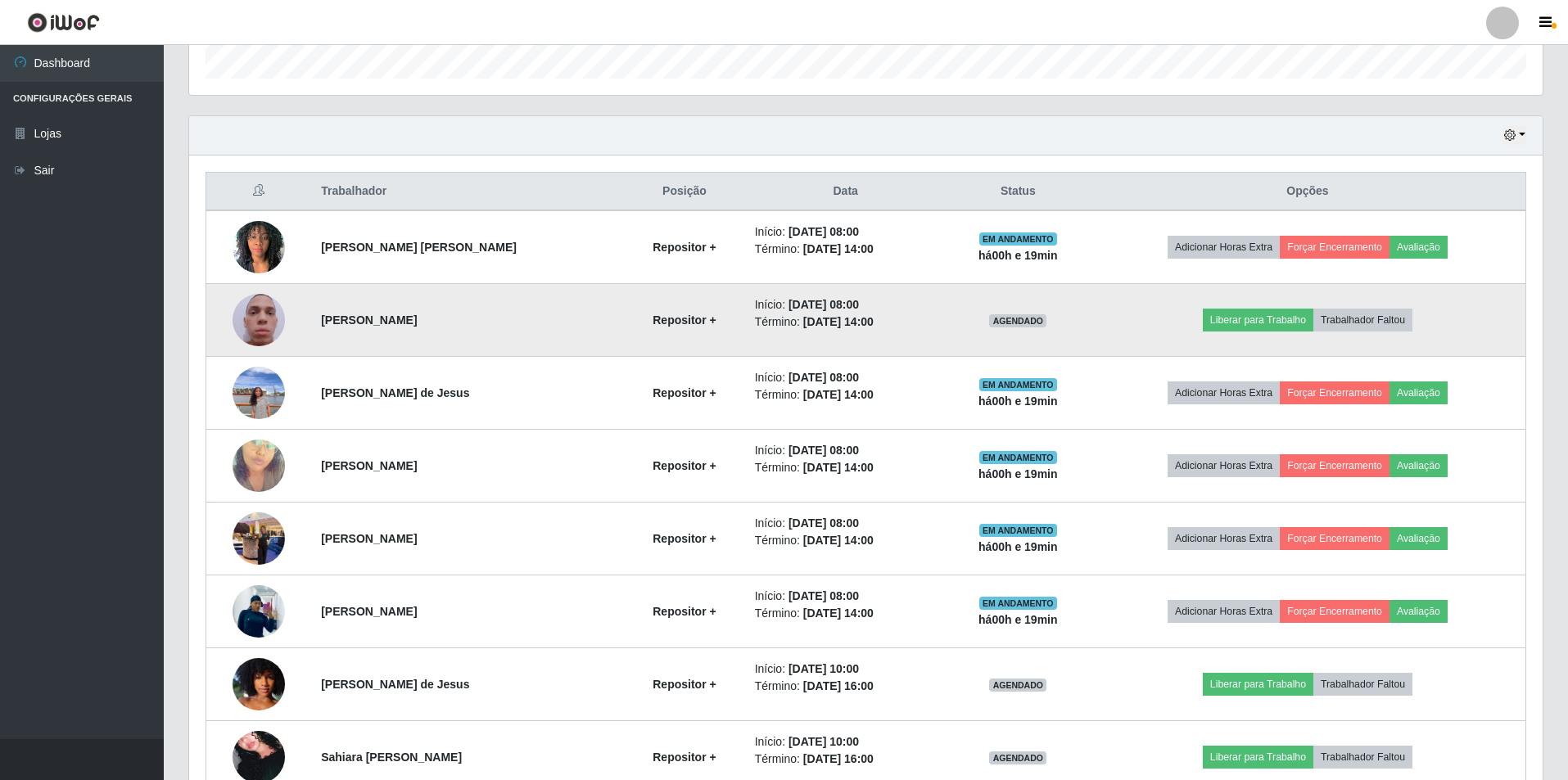
click at [260, 322] on img at bounding box center [258, 319] width 53 height 93
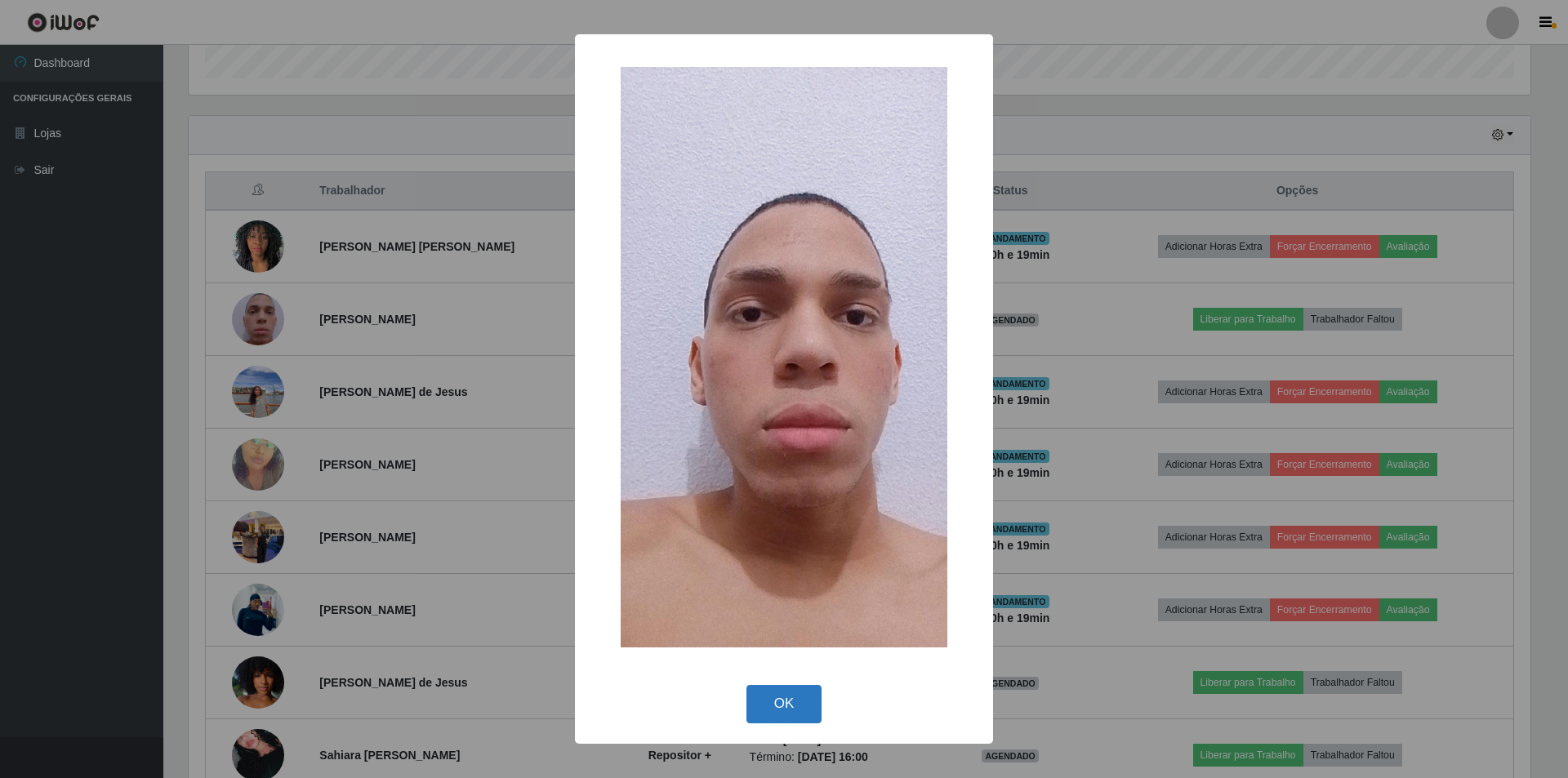
click at [786, 707] on button "OK" at bounding box center [784, 704] width 76 height 39
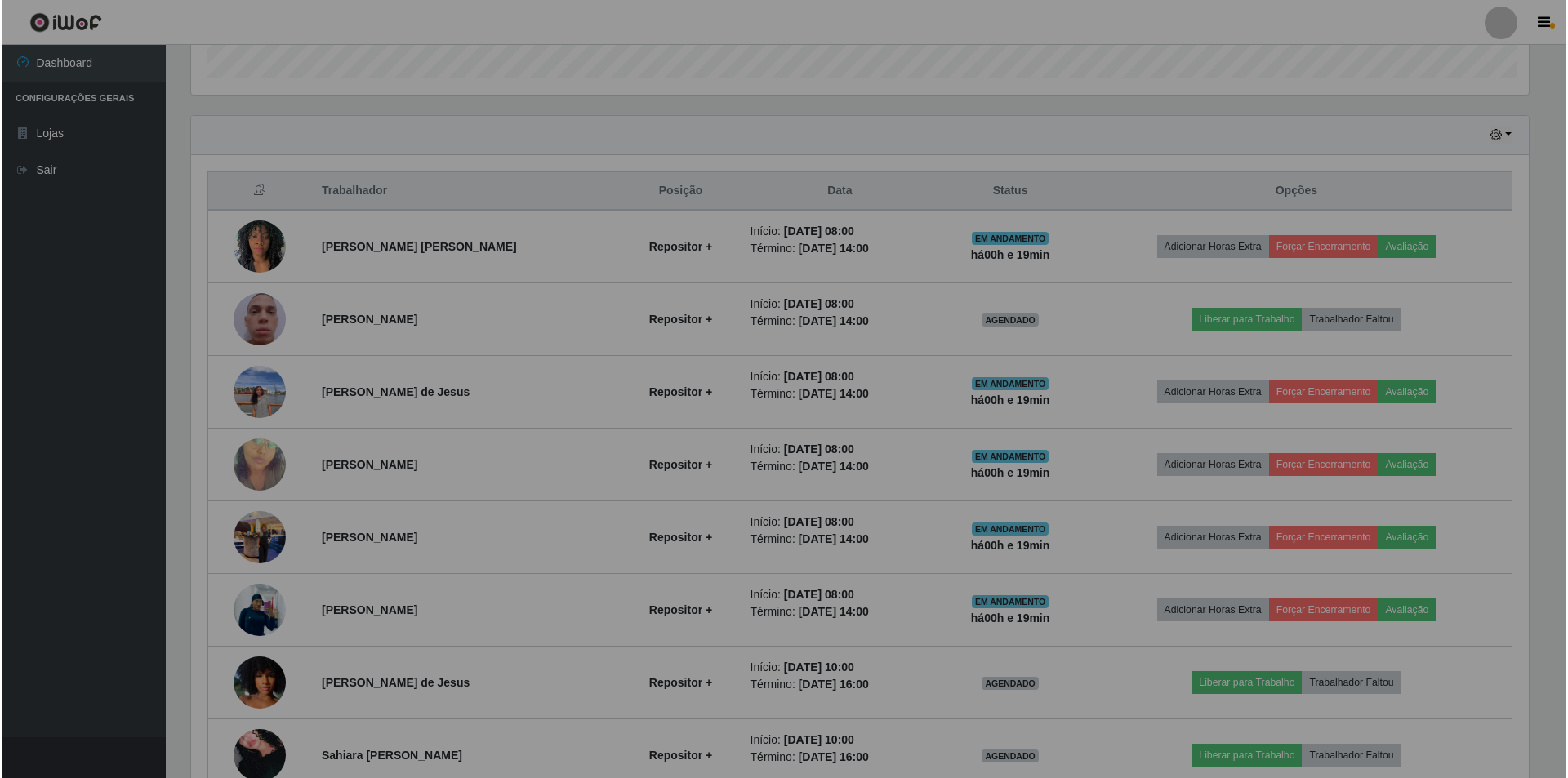
scroll to position [338, 1350]
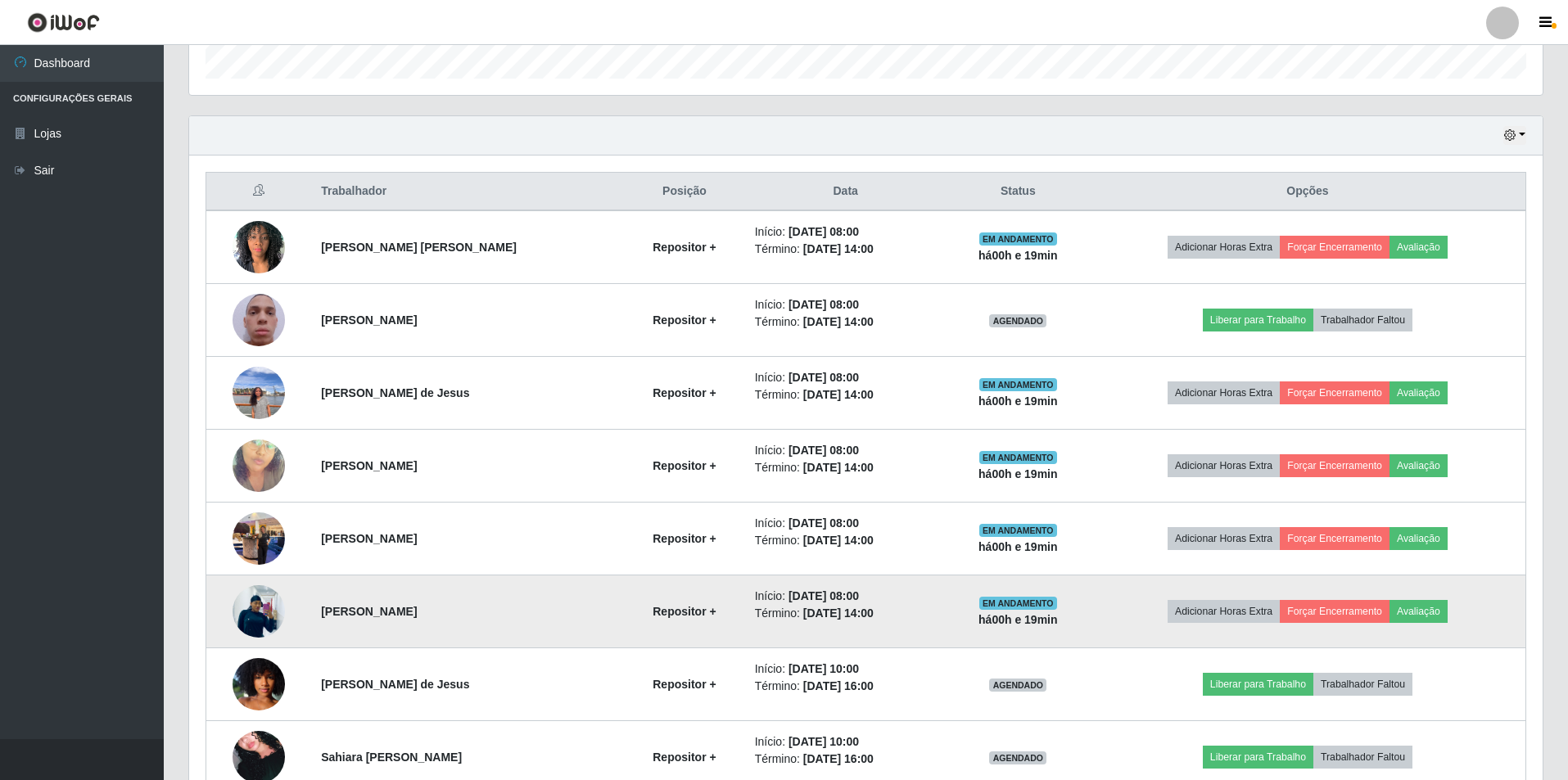
click at [257, 609] on img at bounding box center [258, 610] width 53 height 69
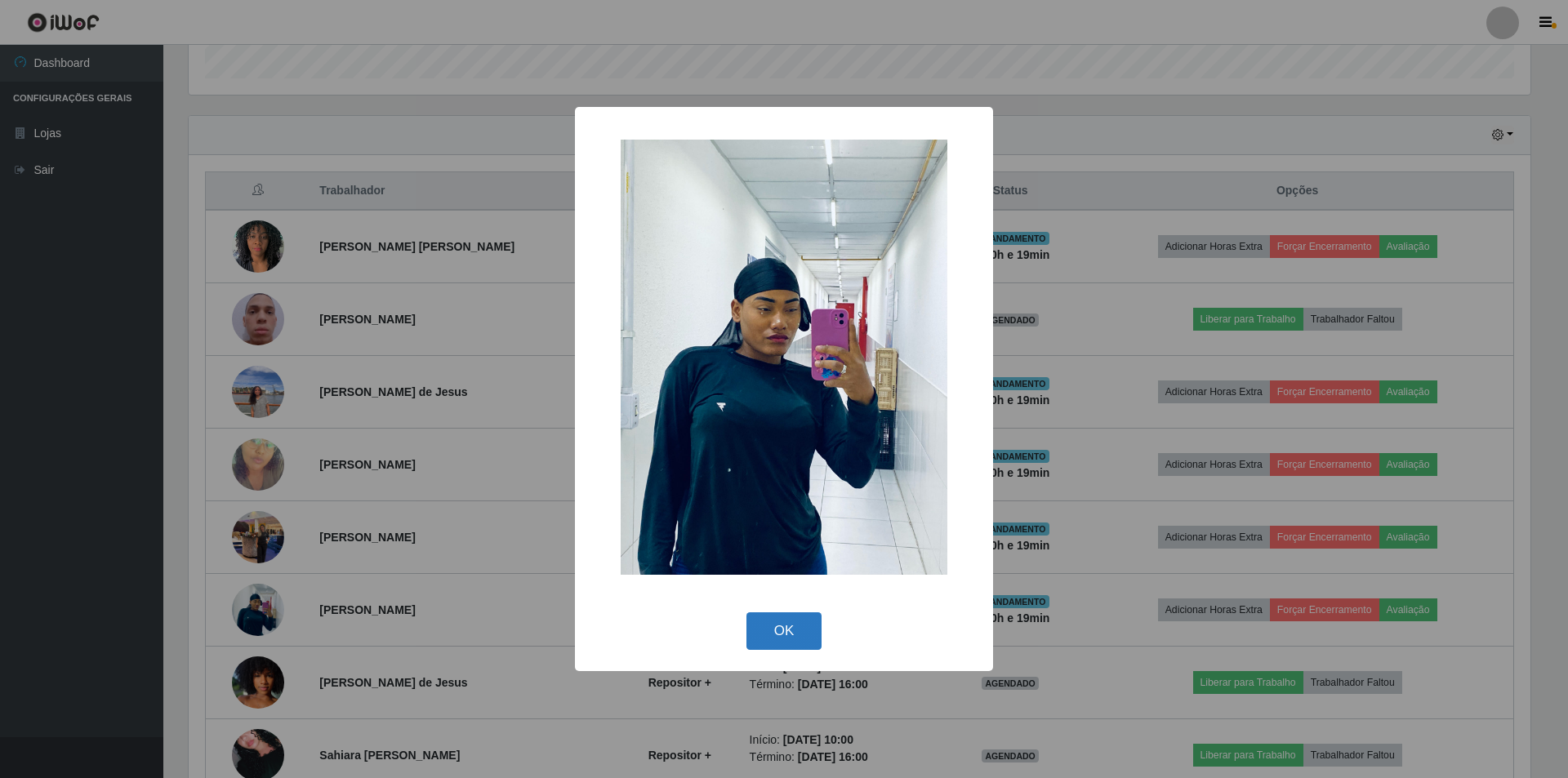
click at [774, 641] on button "OK" at bounding box center [784, 632] width 76 height 39
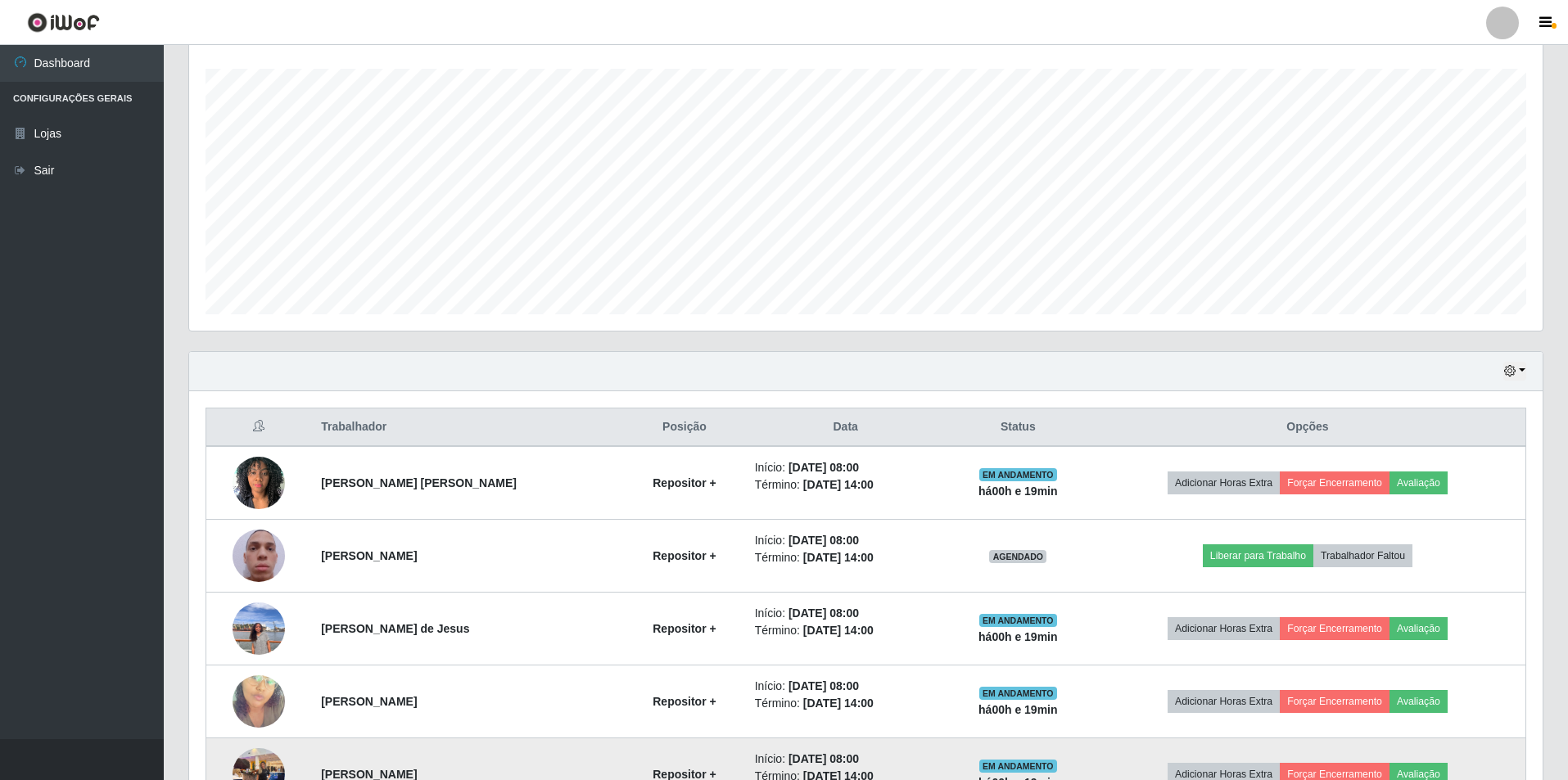
scroll to position [598, 0]
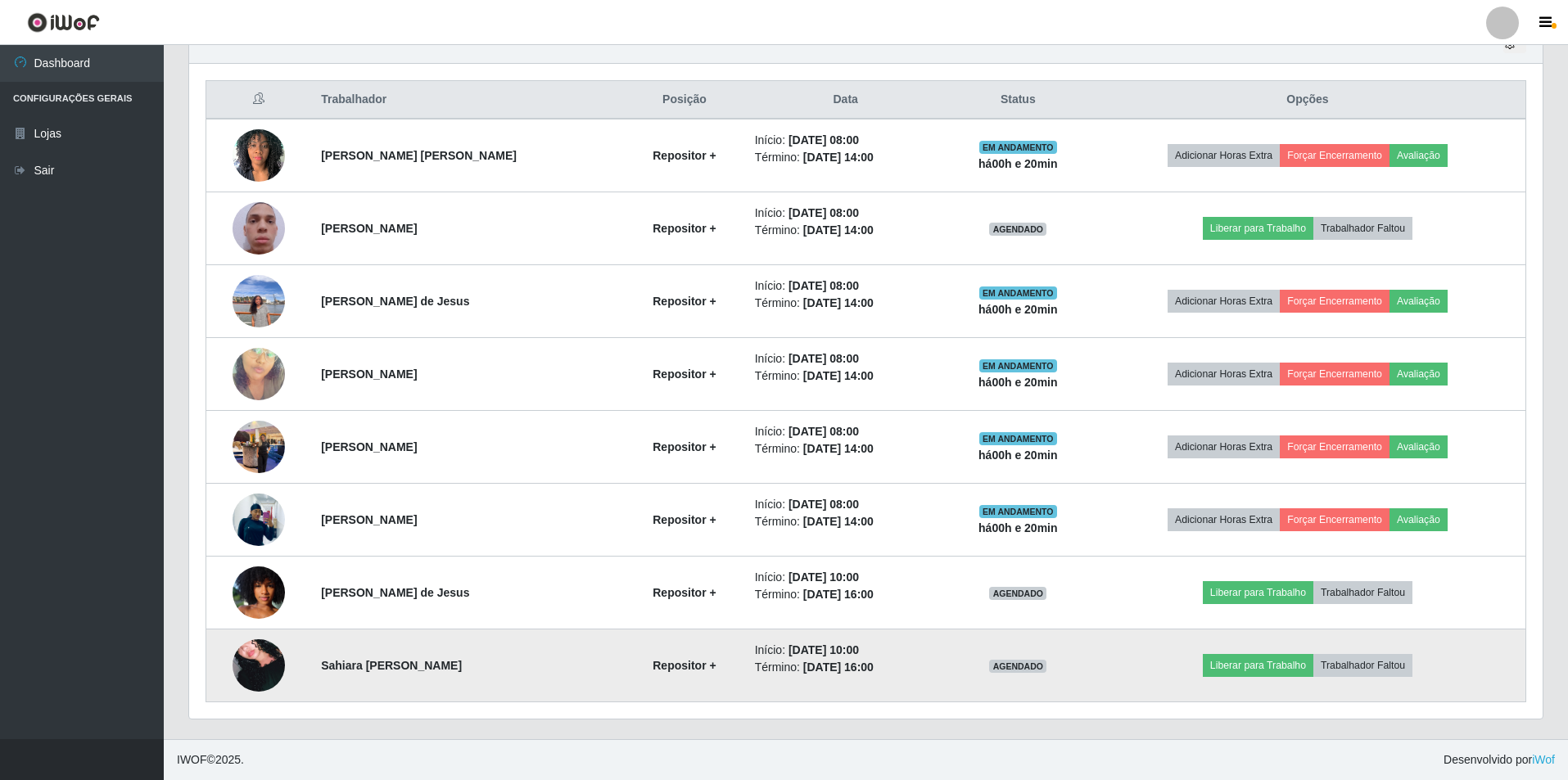
click at [272, 651] on img at bounding box center [258, 665] width 53 height 77
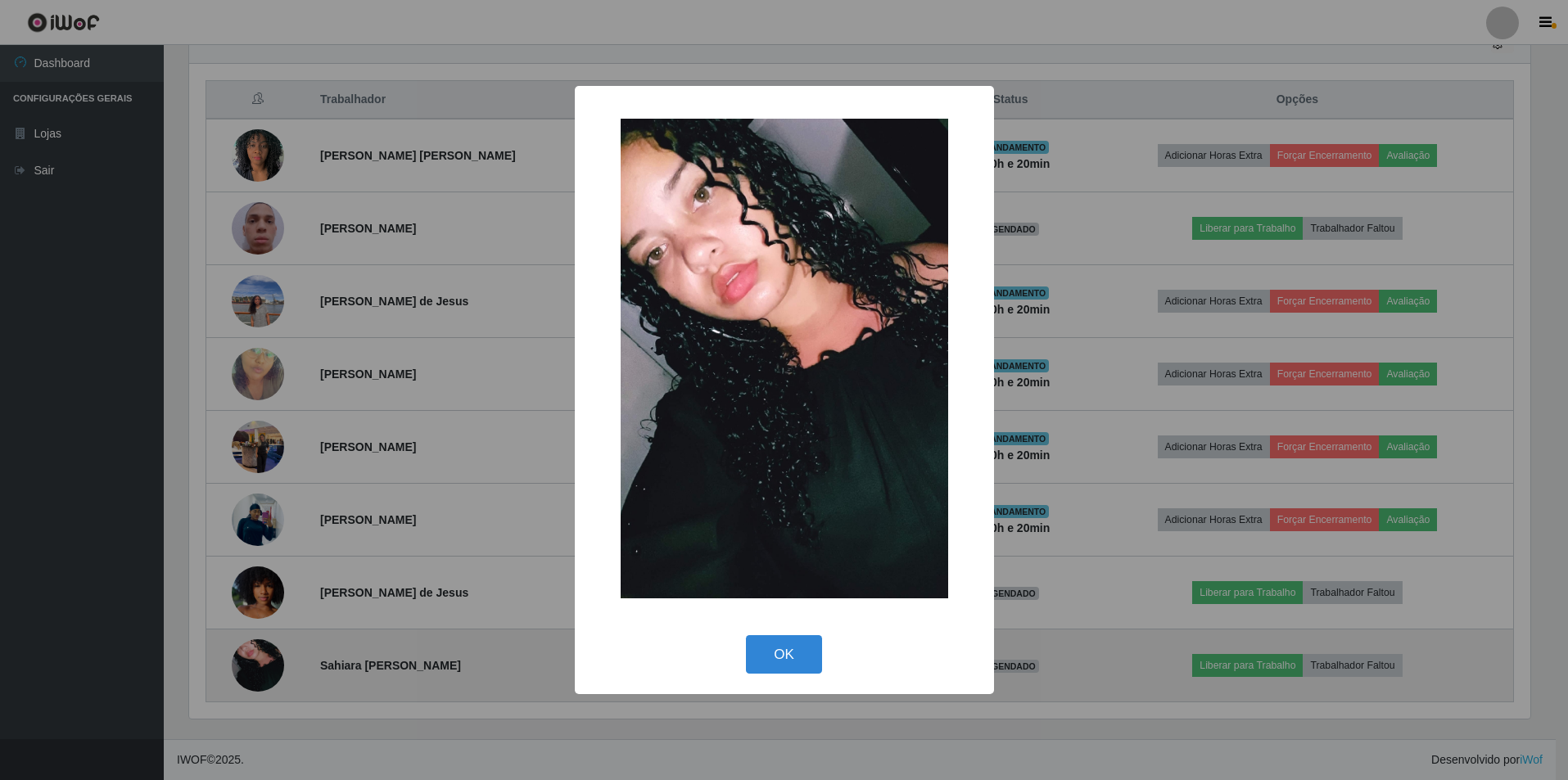
scroll to position [339, 1345]
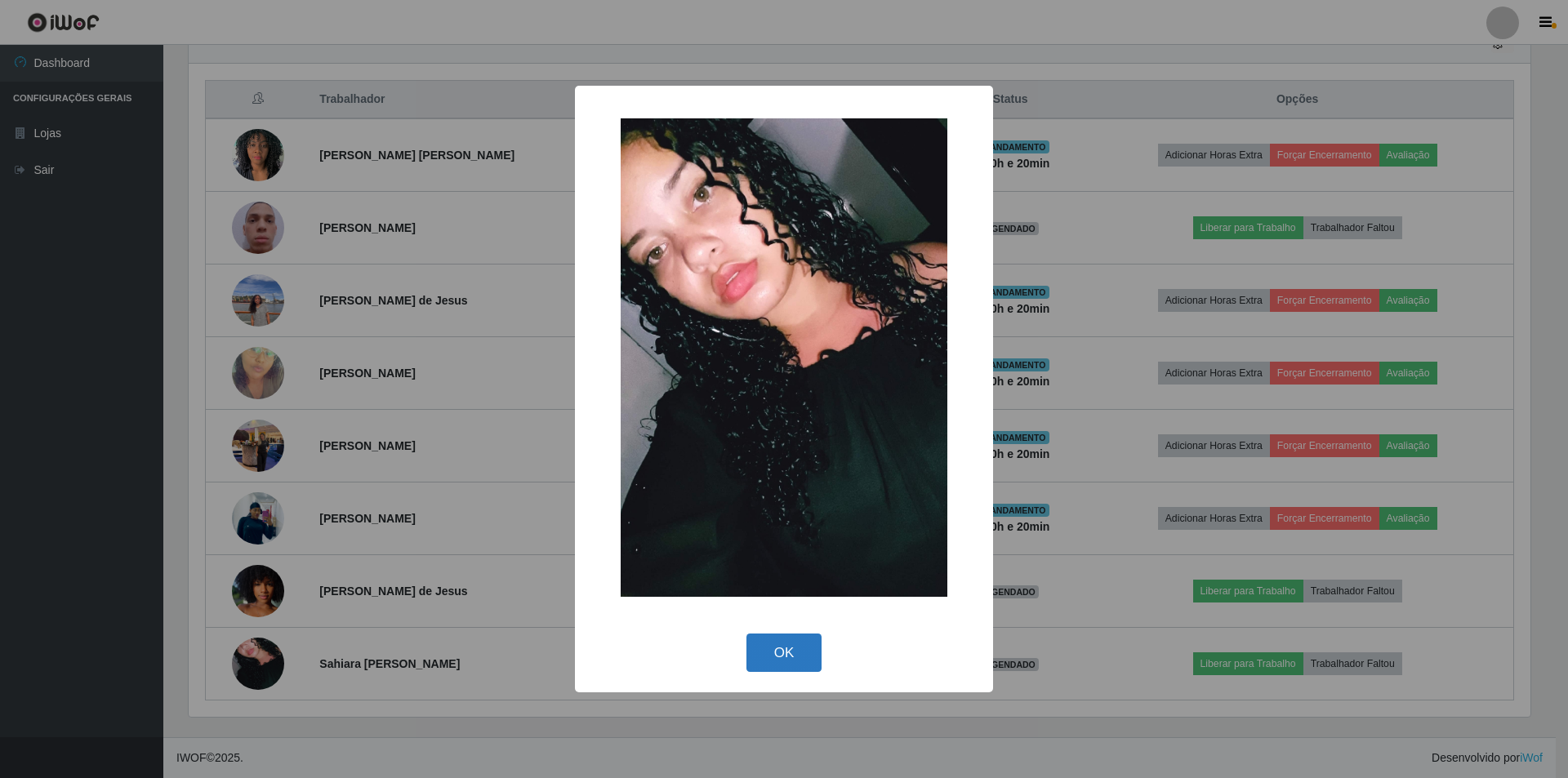
click at [798, 657] on button "OK" at bounding box center [784, 653] width 76 height 39
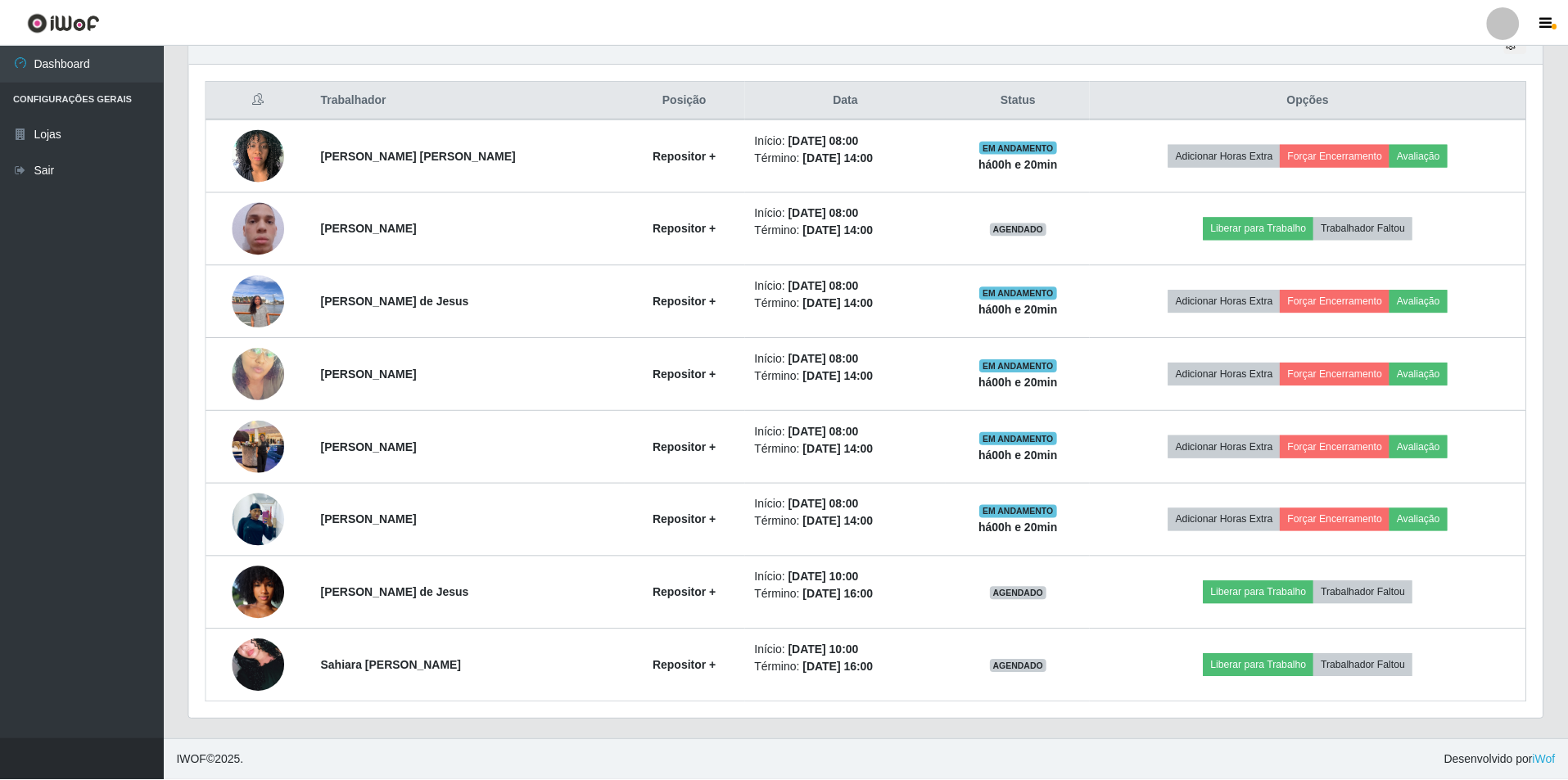
scroll to position [339, 1353]
